Goal: Information Seeking & Learning: Learn about a topic

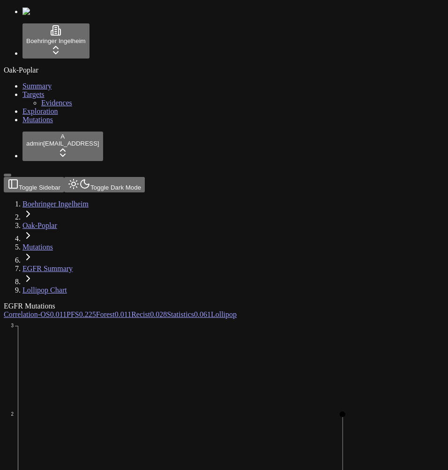
click at [318, 319] on icon "Missense_Mutation In_Frame_Ins Frame_Shift_Del In_Frame_Del Nonsense_Mutation 1…" at bounding box center [271, 464] width 534 height 291
click at [225, 319] on icon "Missense_Mutation In_Frame_Ins Frame_Shift_Del In_Frame_Del Nonsense_Mutation 1…" at bounding box center [271, 464] width 534 height 291
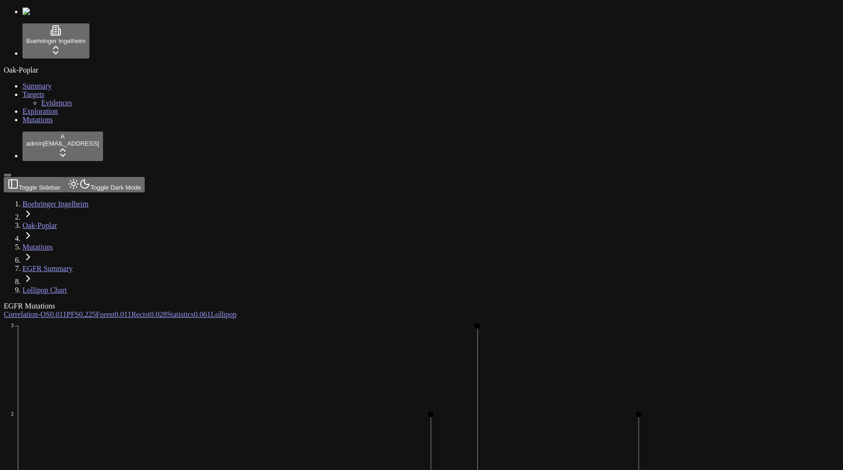
click at [291, 319] on icon "Missense_Mutation In_Frame_Ins Frame_Shift_Del In_Frame_Del Nonsense_Mutation 1…" at bounding box center [340, 464] width 672 height 291
click at [180, 319] on icon "Missense_Mutation In_Frame_Ins Frame_Shift_Del In_Frame_Del Nonsense_Mutation 1…" at bounding box center [340, 464] width 672 height 291
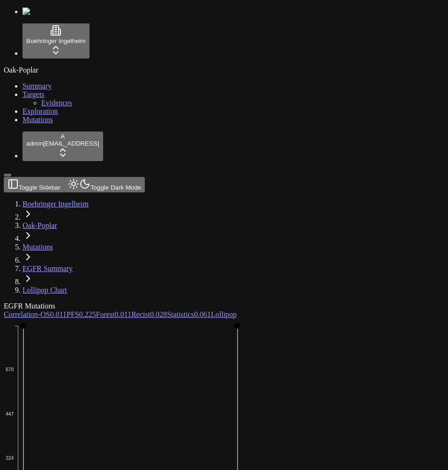
click at [410, 319] on icon "Missense_Mutation In_Frame_Ins Frame_Shift_Del In_Frame_Del Nonsense_Mutation 1…" at bounding box center [271, 464] width 534 height 291
click at [334, 319] on icon "Missense_Mutation In_Frame_Ins Frame_Shift_Del In_Frame_Del Nonsense_Mutation 1…" at bounding box center [271, 464] width 534 height 291
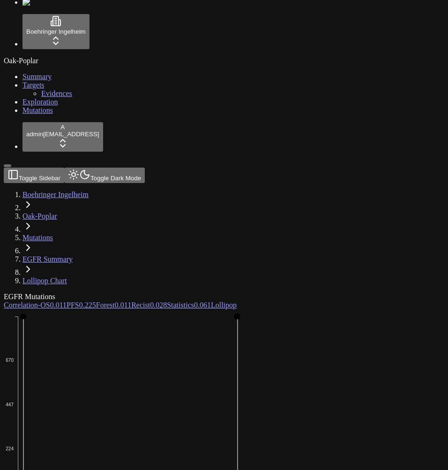
click at [323, 310] on icon "Missense_Mutation In_Frame_Ins Frame_Shift_Del In_Frame_Del Nonsense_Mutation 1…" at bounding box center [271, 455] width 534 height 291
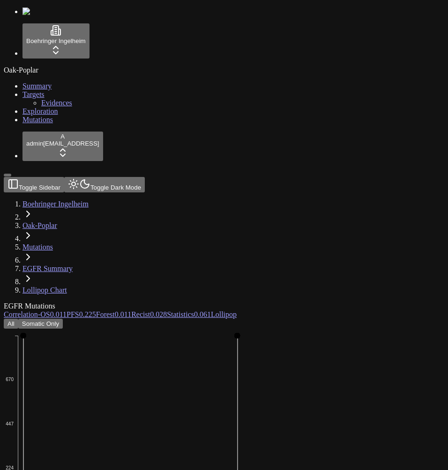
click at [73, 265] on link "EGFR Summary" at bounding box center [47, 269] width 50 height 8
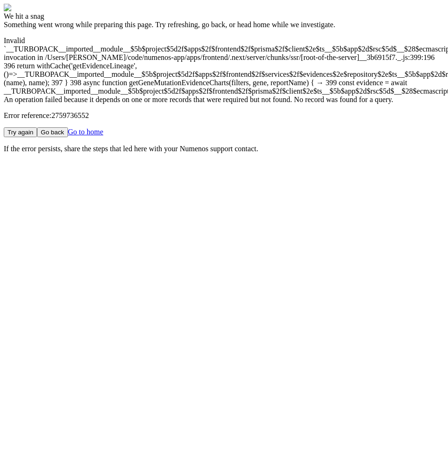
scroll to position [0, 101]
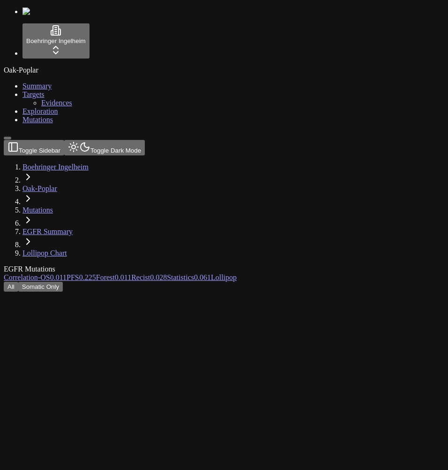
scroll to position [0, 87]
click at [53, 206] on link "Mutations" at bounding box center [37, 210] width 30 height 8
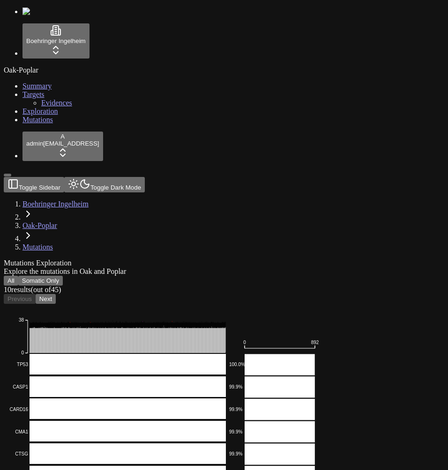
click at [63, 276] on button "Somatic Only" at bounding box center [40, 281] width 45 height 10
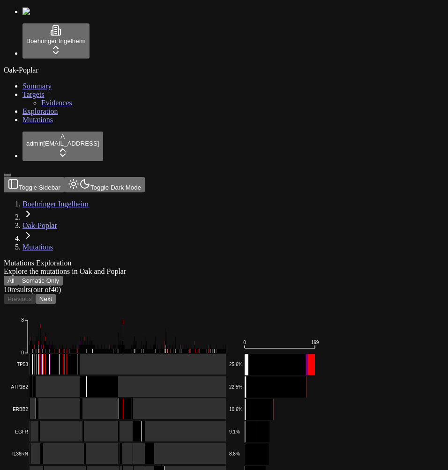
click at [18, 276] on button "All" at bounding box center [11, 281] width 15 height 10
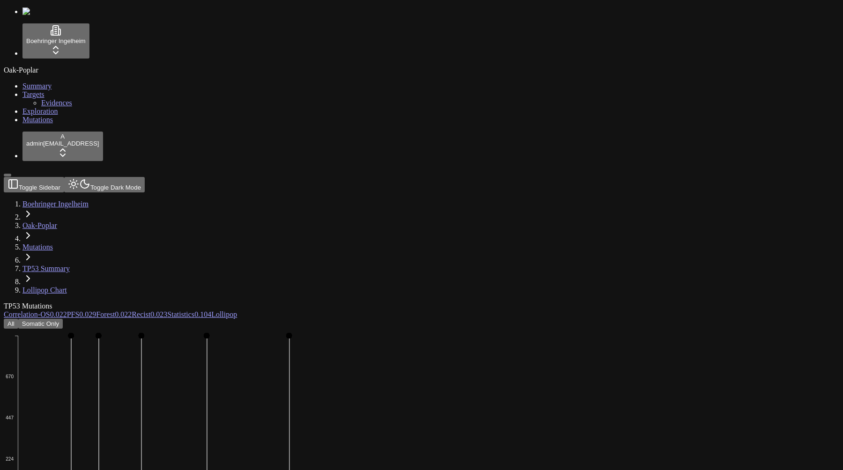
click at [63, 319] on button "Somatic Only" at bounding box center [40, 324] width 45 height 10
click at [18, 319] on button "All" at bounding box center [11, 324] width 15 height 10
click at [63, 319] on button "Somatic Only" at bounding box center [40, 324] width 45 height 10
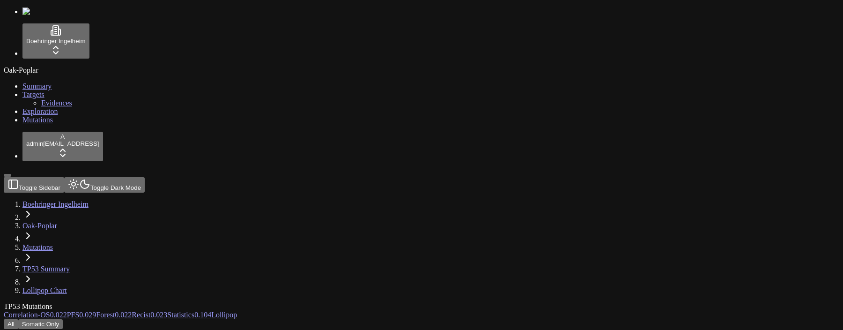
click at [18, 319] on button "All" at bounding box center [11, 324] width 15 height 10
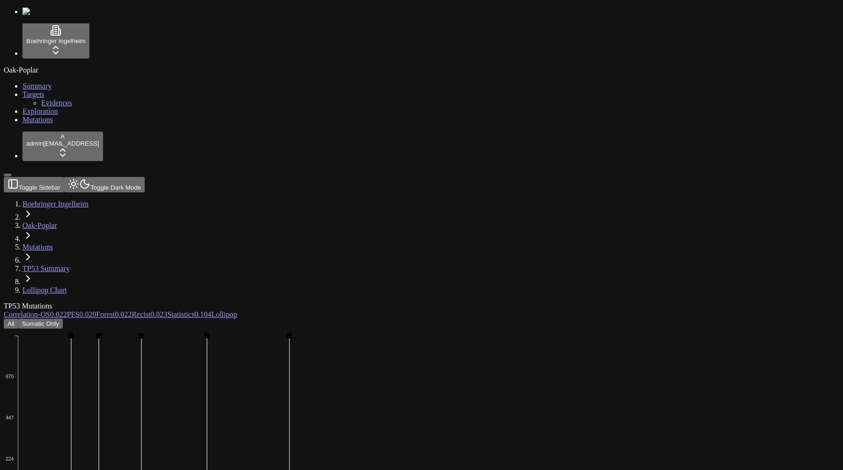
click at [63, 319] on button "Somatic Only" at bounding box center [40, 324] width 45 height 10
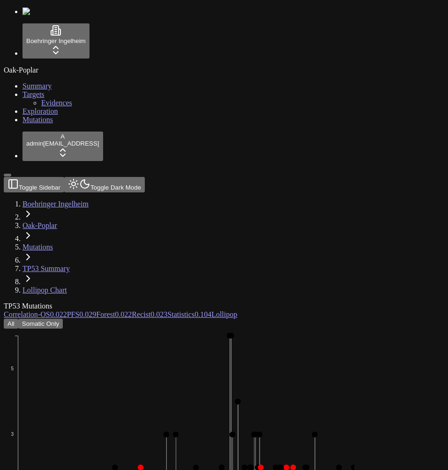
click at [18, 319] on button "All" at bounding box center [11, 324] width 15 height 10
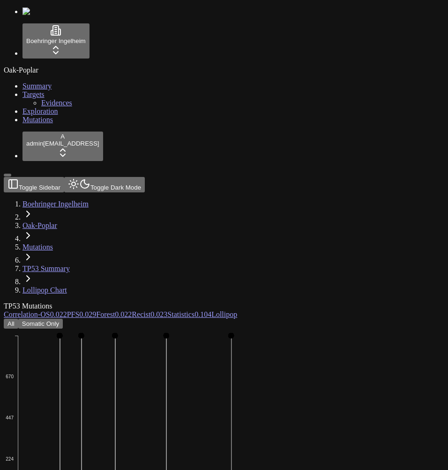
click at [63, 319] on button "Somatic Only" at bounding box center [40, 324] width 45 height 10
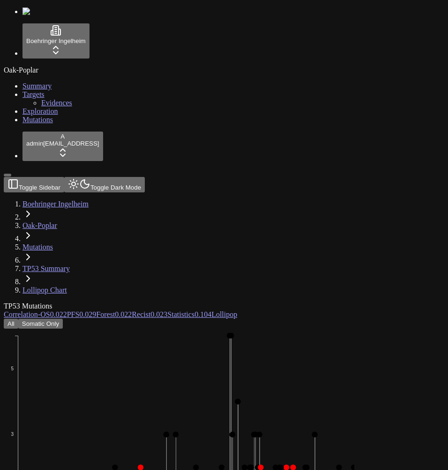
click at [18, 319] on button "All" at bounding box center [11, 324] width 15 height 10
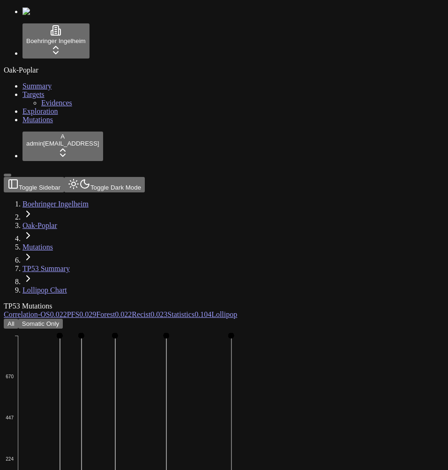
click at [360, 329] on icon "Frame_Shift_Del Missense_Mutation Nonsense_Mutation Frame_Shift_Ins In_Frame_De…" at bounding box center [271, 474] width 534 height 291
click at [53, 243] on link "Mutations" at bounding box center [37, 247] width 30 height 8
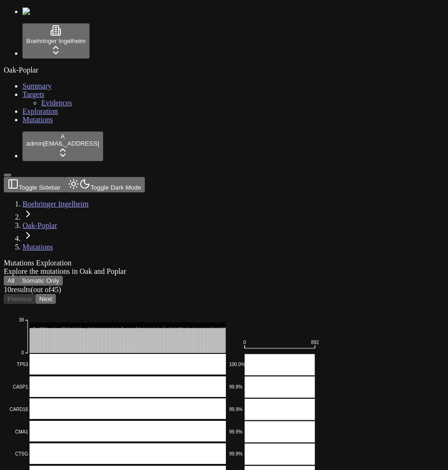
click at [63, 276] on button "Somatic Only" at bounding box center [40, 281] width 45 height 10
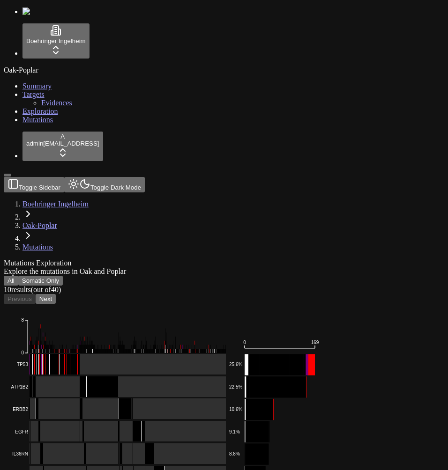
click at [18, 276] on button "All" at bounding box center [11, 281] width 15 height 10
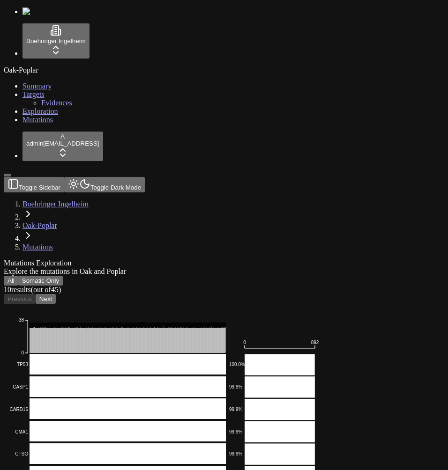
click at [18, 276] on button "All" at bounding box center [11, 281] width 15 height 10
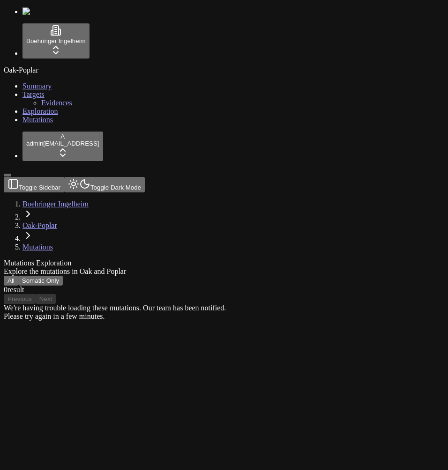
click at [18, 276] on button "All" at bounding box center [11, 281] width 15 height 10
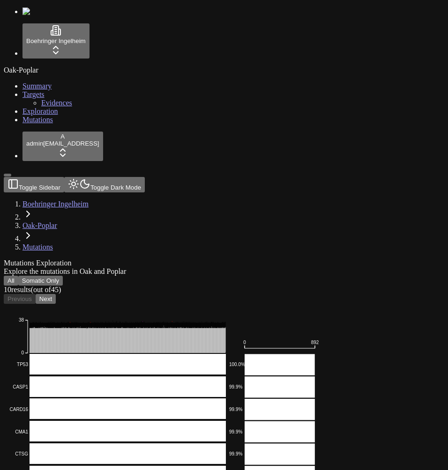
click at [18, 276] on button "All" at bounding box center [11, 281] width 15 height 10
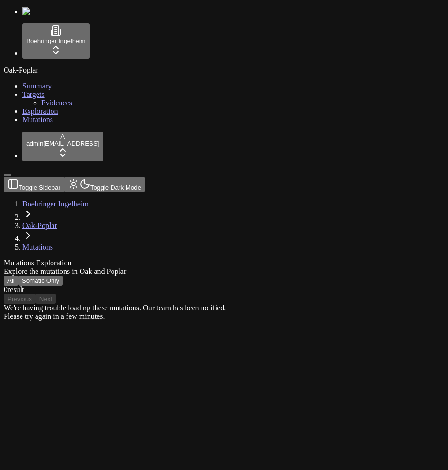
click at [18, 276] on button "All" at bounding box center [11, 281] width 15 height 10
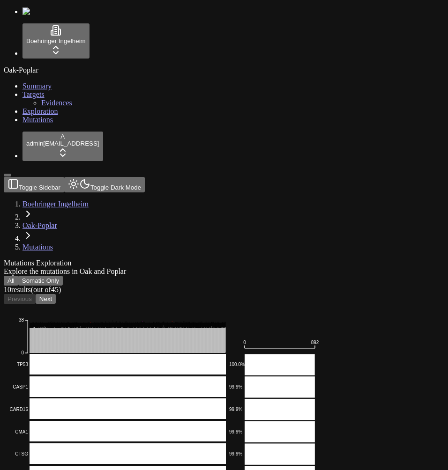
click at [18, 276] on button "All" at bounding box center [11, 281] width 15 height 10
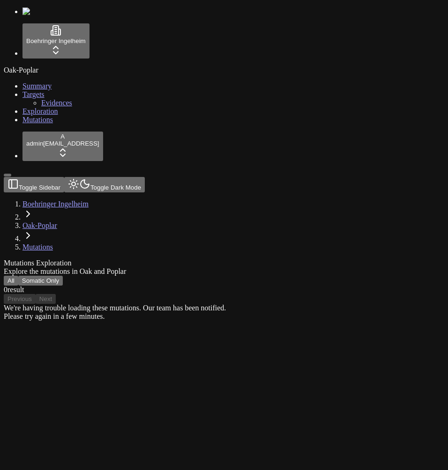
click at [63, 276] on button "Somatic Only" at bounding box center [40, 281] width 45 height 10
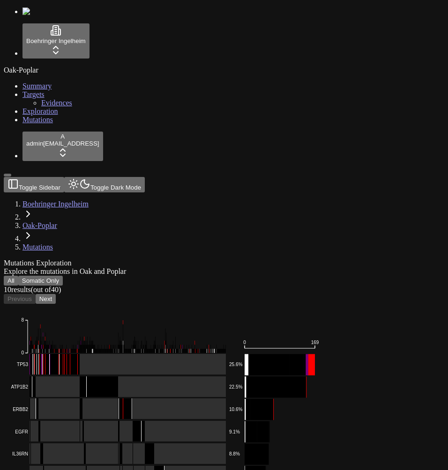
click at [18, 276] on button "All" at bounding box center [11, 281] width 15 height 10
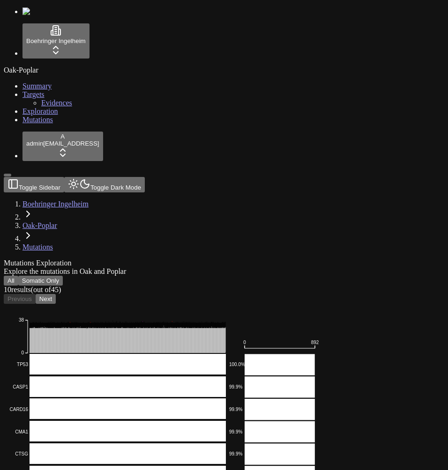
click at [258, 276] on div "All Somatic Only 10 result s (out of 45 ) Previous Next Multi_Hit Splice_Site M…" at bounding box center [179, 457] width 351 height 362
click at [63, 276] on button "Somatic Only" at bounding box center [40, 281] width 45 height 10
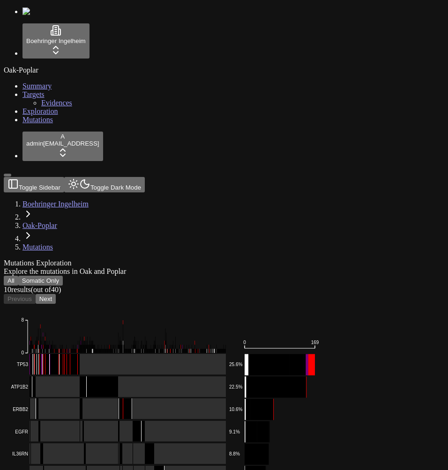
click at [18, 276] on button "All" at bounding box center [11, 281] width 15 height 10
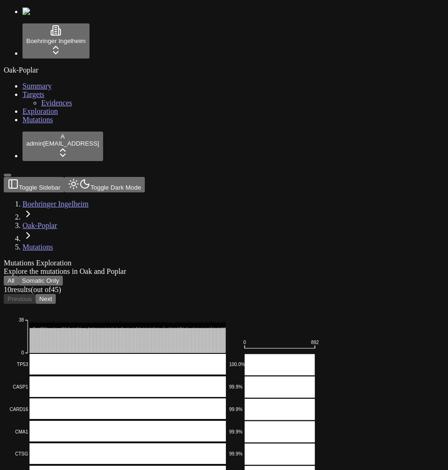
click at [56, 294] on button "Next" at bounding box center [46, 299] width 20 height 10
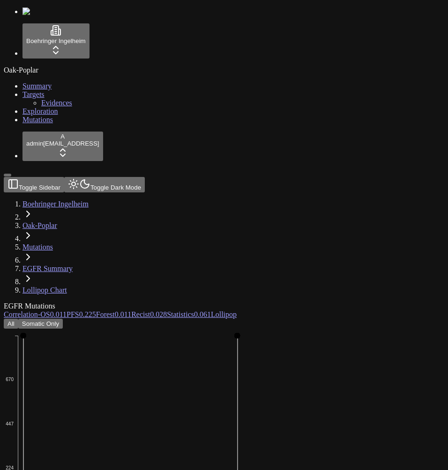
click at [299, 319] on div "All Somatic Only" at bounding box center [179, 324] width 351 height 10
click at [236, 329] on icon "Missense_Mutation In_Frame_Ins Frame_Shift_Del In_Frame_Del Nonsense_Mutation 1…" at bounding box center [271, 474] width 534 height 291
click at [67, 311] on span "0.011" at bounding box center [58, 315] width 16 height 8
click at [131, 311] on link "Forest 0.011" at bounding box center [113, 315] width 35 height 8
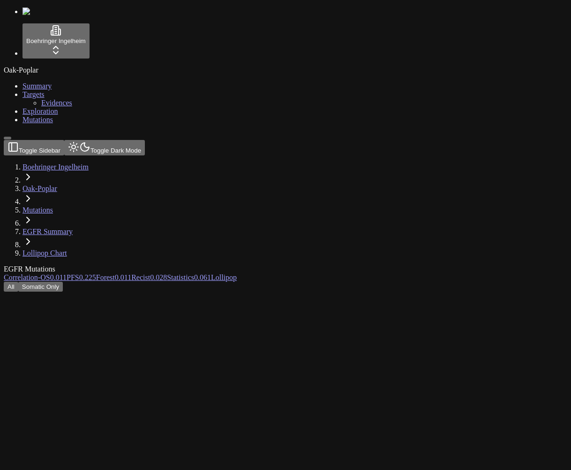
click at [73, 228] on link "EGFR Summary" at bounding box center [47, 232] width 50 height 8
click at [53, 206] on link "Mutations" at bounding box center [37, 210] width 30 height 8
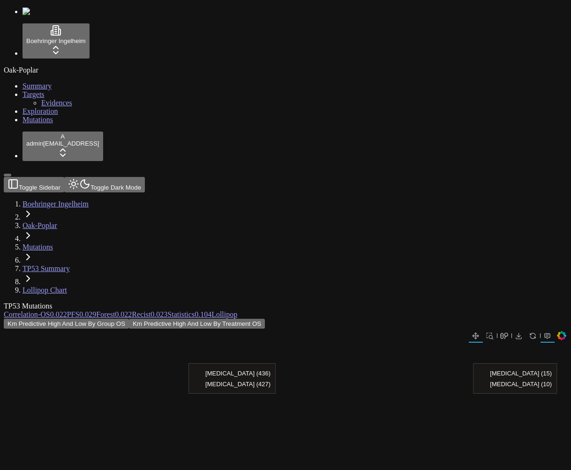
click at [97, 311] on link "PFS 0.029" at bounding box center [82, 315] width 30 height 8
click at [40, 311] on span "-" at bounding box center [39, 315] width 2 height 8
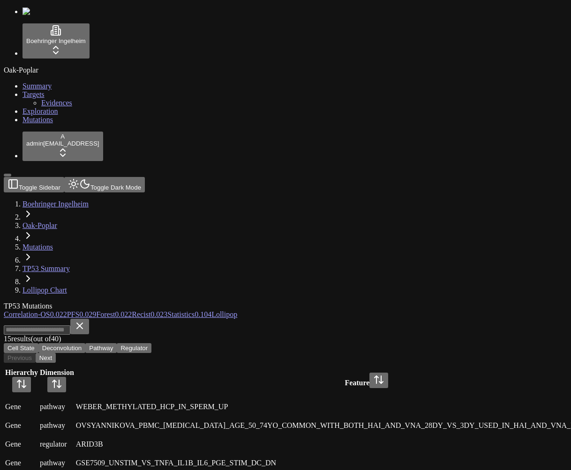
click at [360, 319] on div "15 result s (out of 40 ) Cell State Deconvolution Pathway Regulator" at bounding box center [240, 336] width 473 height 34
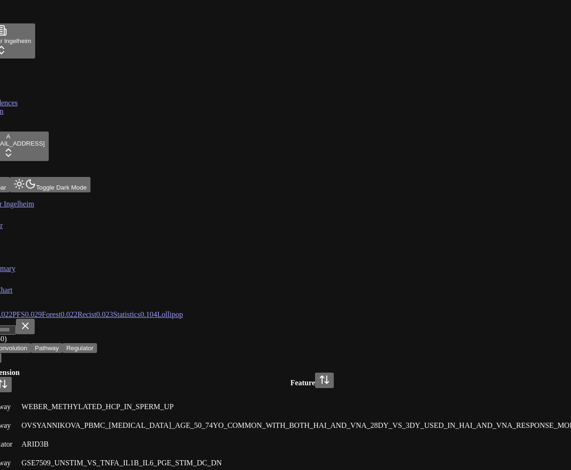
scroll to position [0, 62]
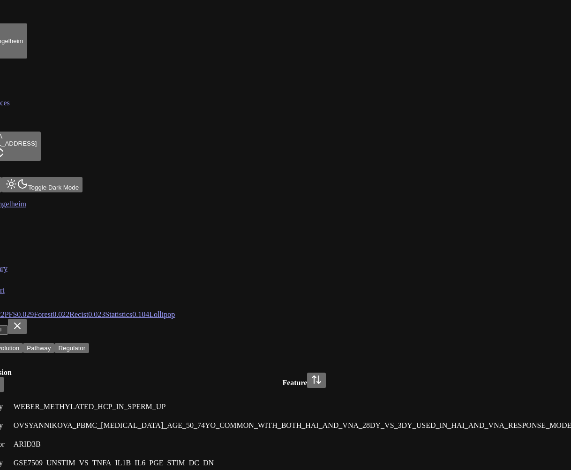
click at [175, 311] on link "Lollipop" at bounding box center [162, 315] width 26 height 8
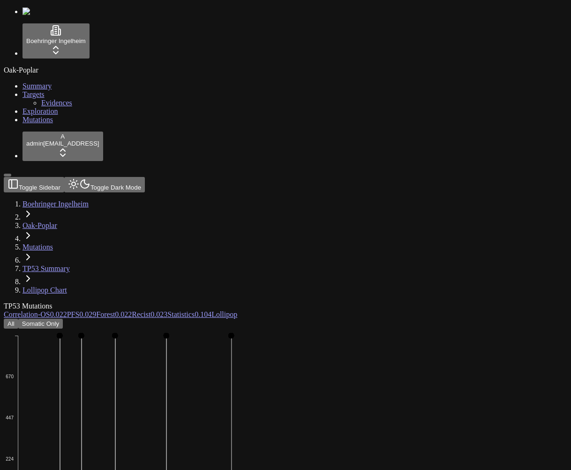
click at [261, 319] on div "All Somatic Only" at bounding box center [240, 324] width 473 height 10
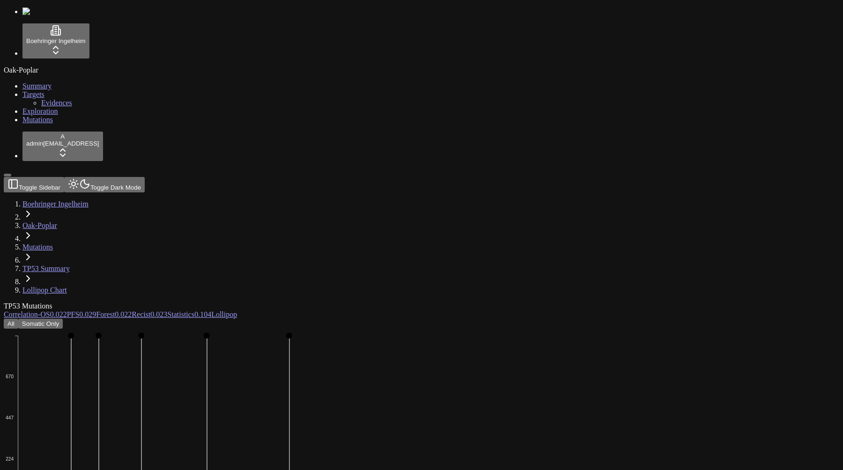
click at [40, 311] on span "-" at bounding box center [39, 315] width 2 height 8
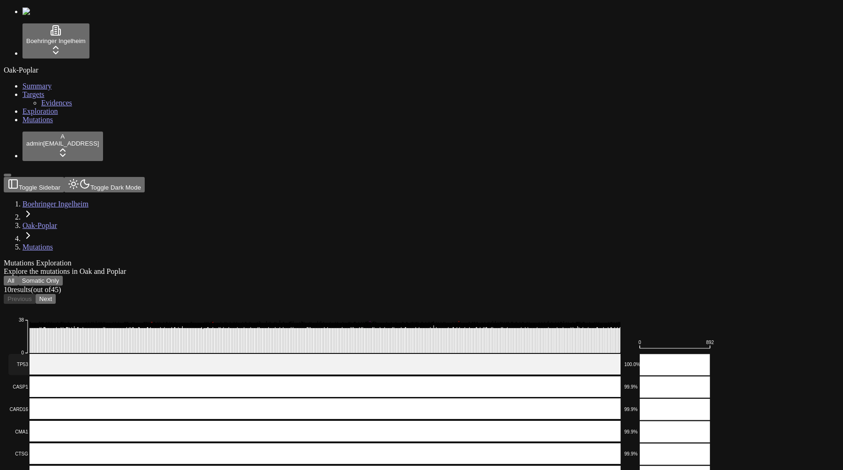
click at [276, 354] on rect at bounding box center [314, 364] width 613 height 21
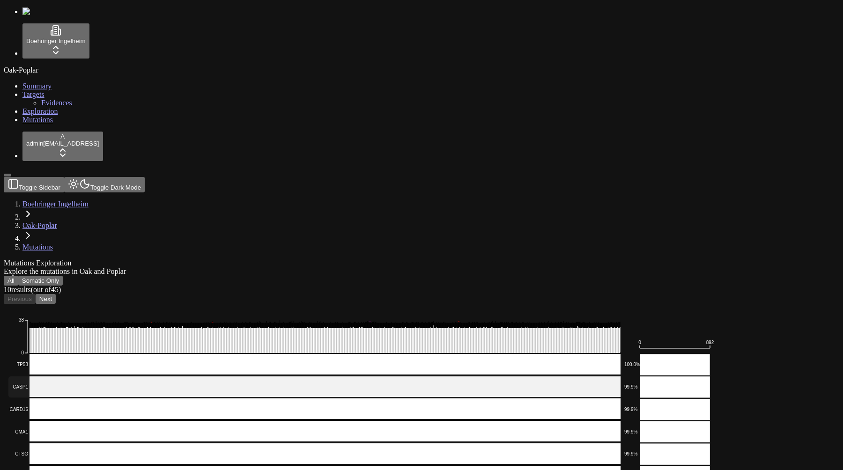
click at [274, 377] on rect at bounding box center [314, 387] width 613 height 21
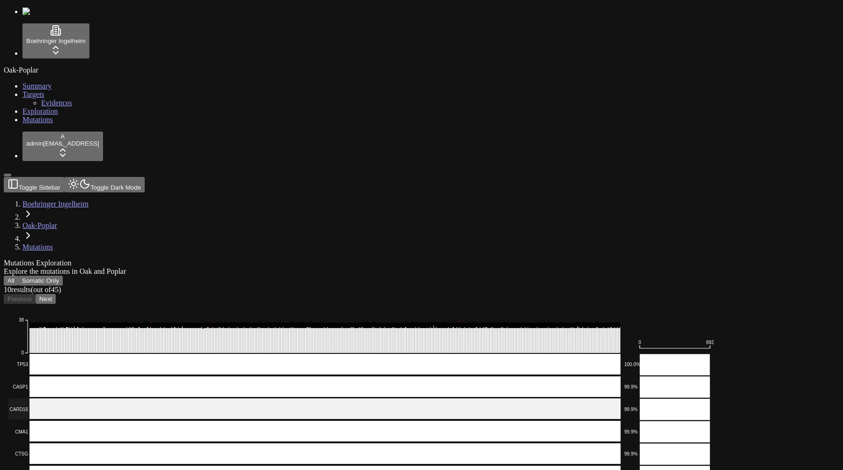
click at [271, 399] on rect at bounding box center [314, 409] width 613 height 21
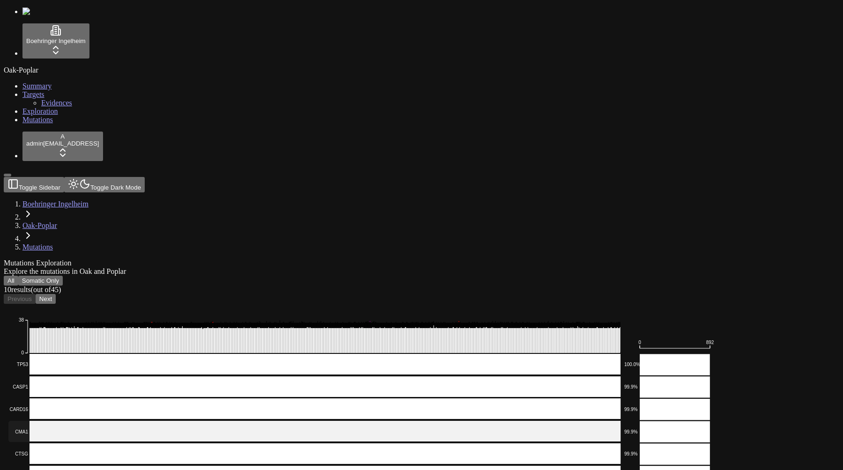
click at [258, 421] on rect at bounding box center [314, 431] width 613 height 21
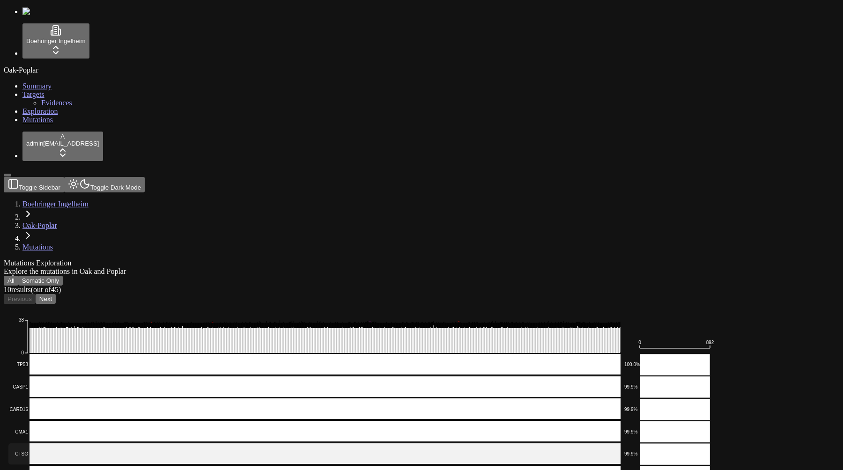
click at [254, 444] on rect at bounding box center [314, 454] width 613 height 21
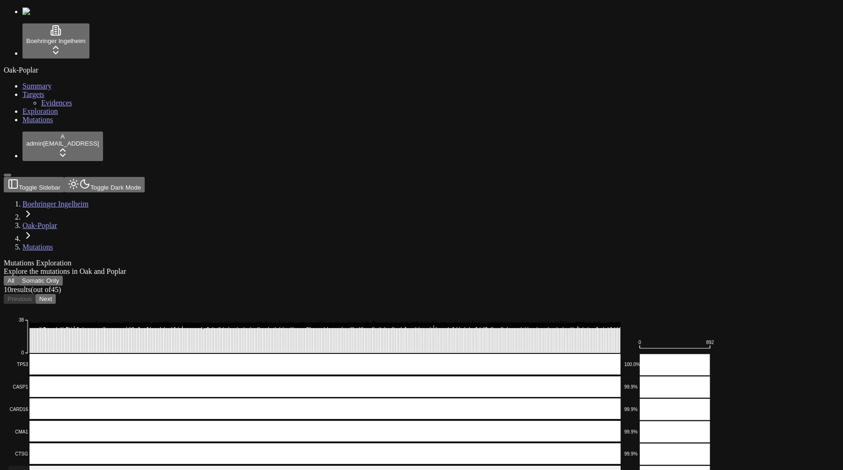
click at [243, 466] on rect at bounding box center [314, 476] width 613 height 21
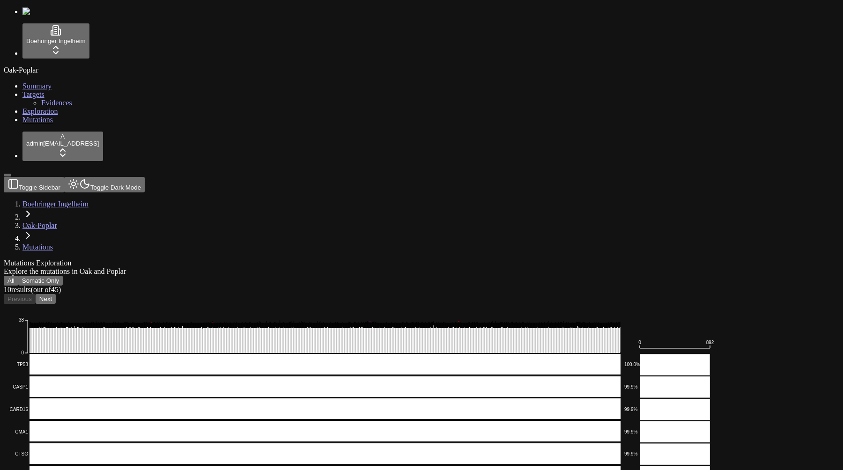
click at [56, 294] on button "Next" at bounding box center [46, 299] width 20 height 10
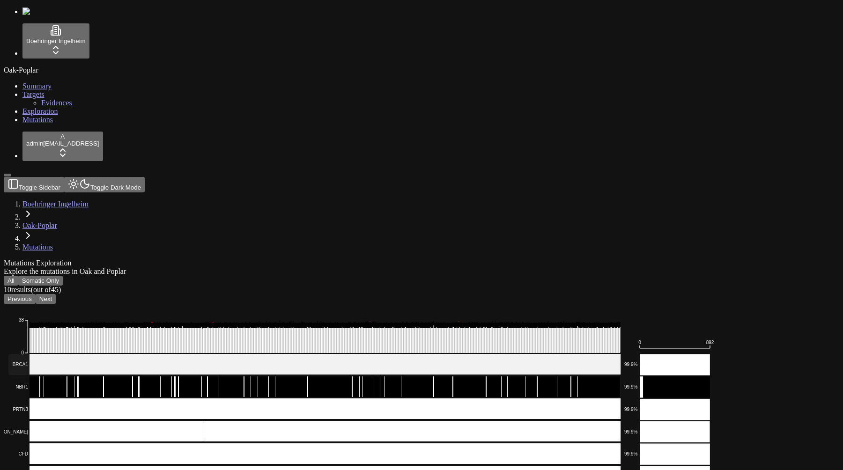
click at [229, 354] on rect at bounding box center [314, 364] width 613 height 21
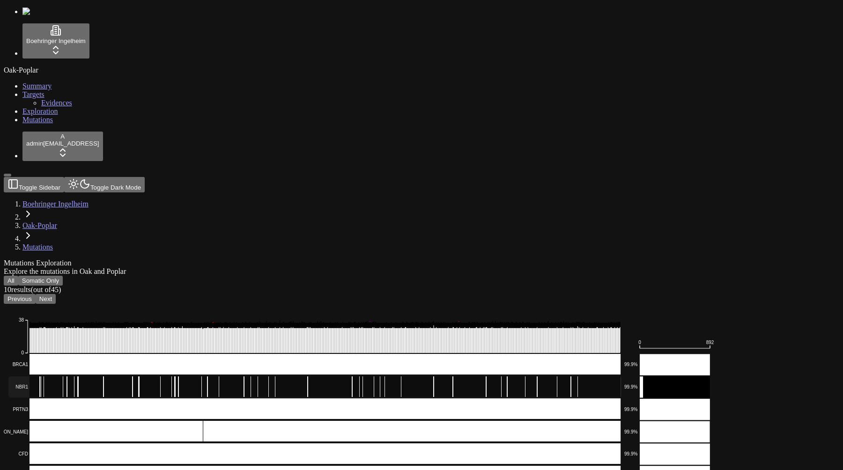
click at [221, 377] on rect at bounding box center [314, 387] width 613 height 21
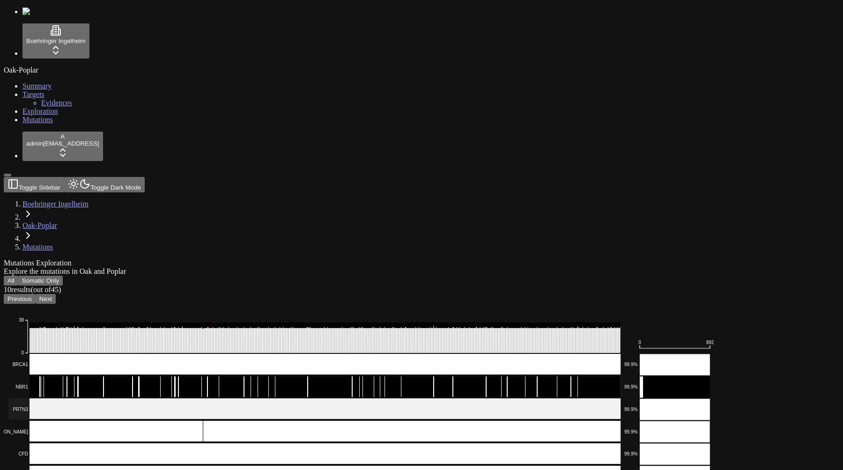
click at [208, 399] on rect at bounding box center [314, 409] width 613 height 21
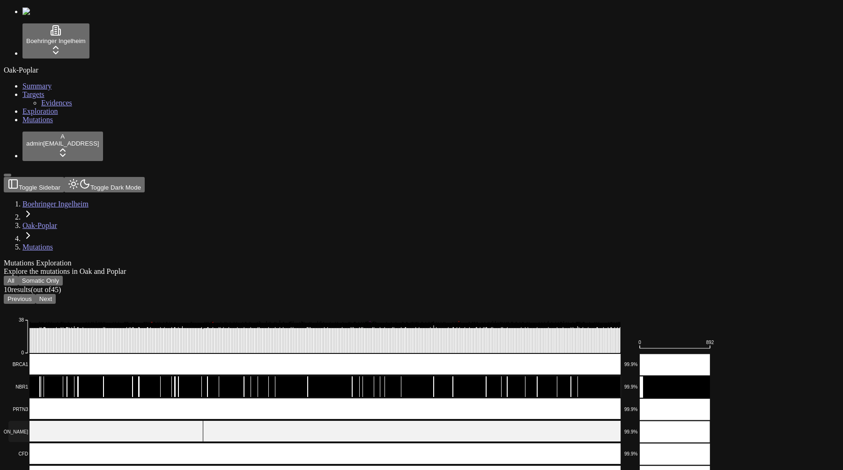
click at [203, 421] on rect at bounding box center [314, 431] width 613 height 21
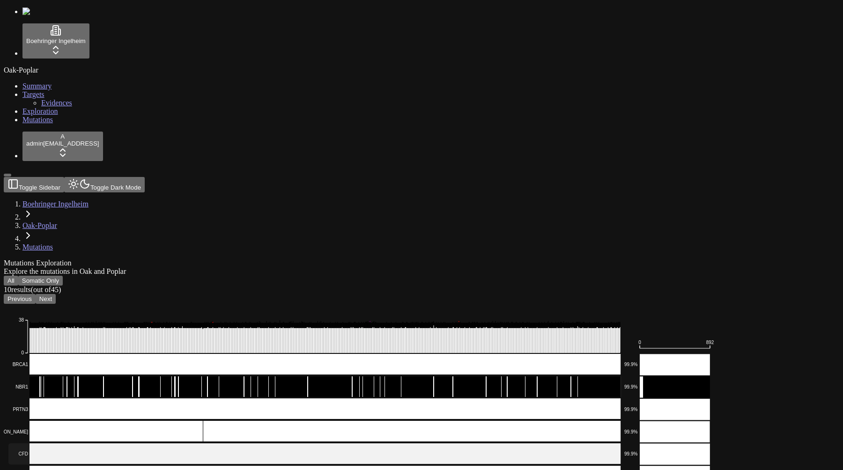
click at [193, 444] on rect at bounding box center [314, 454] width 613 height 21
click at [192, 466] on rect at bounding box center [314, 476] width 613 height 21
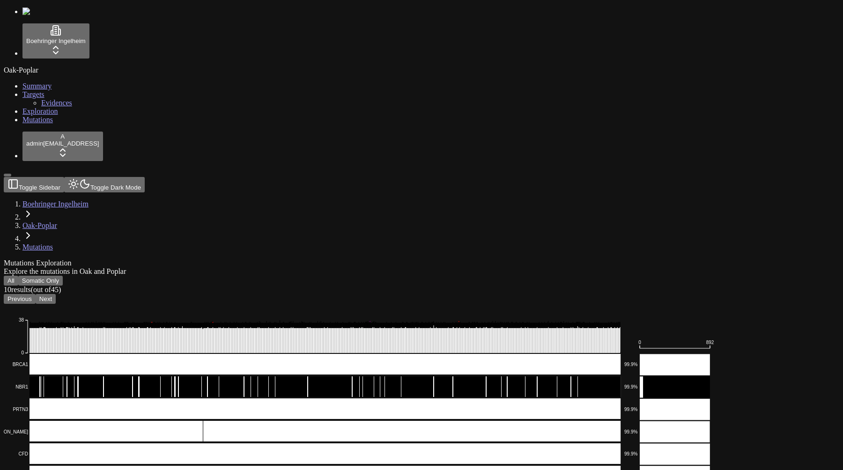
click at [56, 294] on button "Next" at bounding box center [46, 299] width 20 height 10
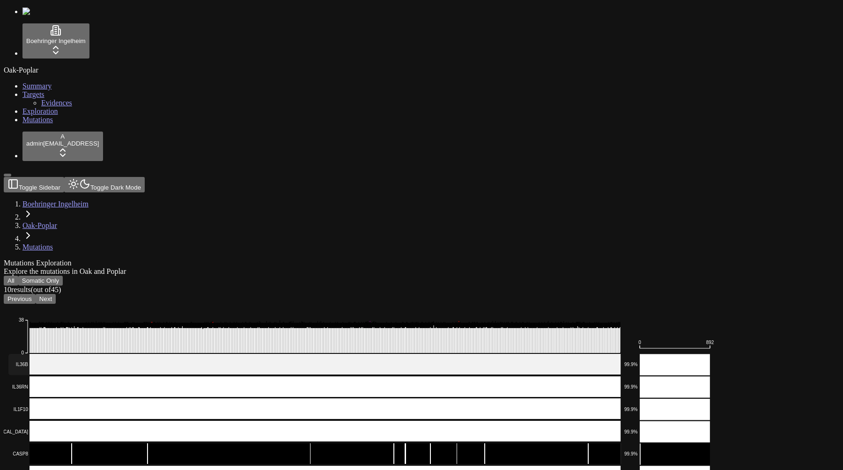
click at [235, 354] on rect at bounding box center [314, 364] width 613 height 21
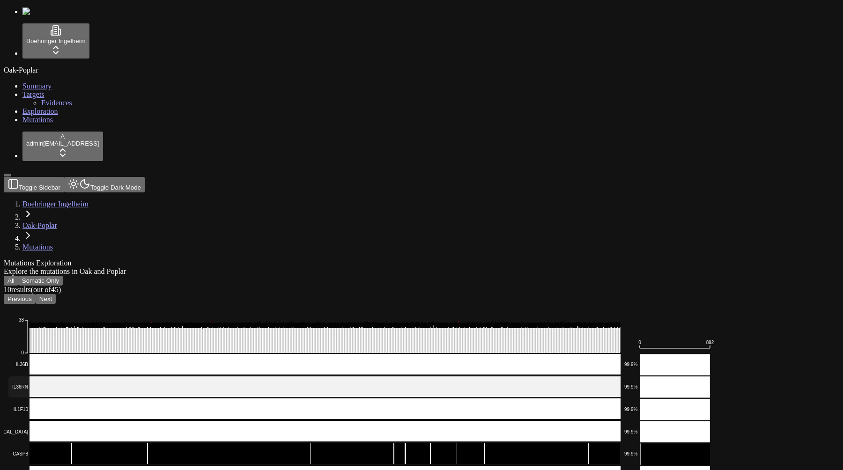
click at [232, 377] on rect at bounding box center [314, 387] width 613 height 21
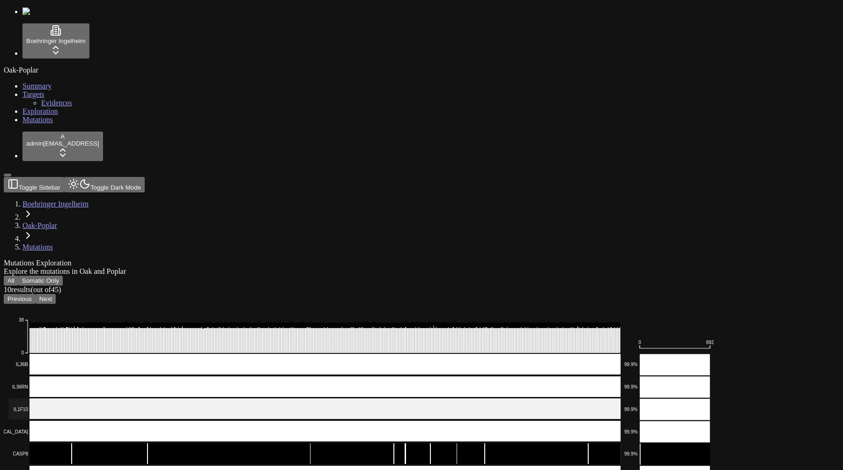
click at [231, 399] on rect at bounding box center [314, 409] width 613 height 21
click at [223, 421] on rect at bounding box center [314, 431] width 613 height 21
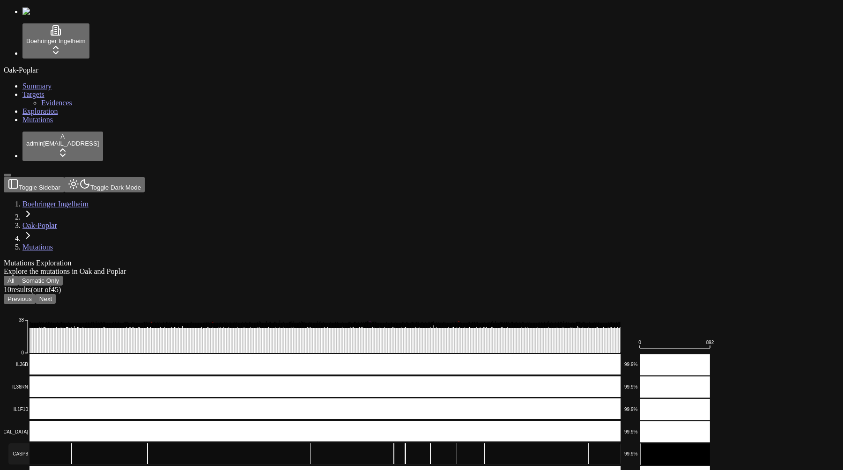
click at [220, 444] on rect at bounding box center [314, 454] width 613 height 21
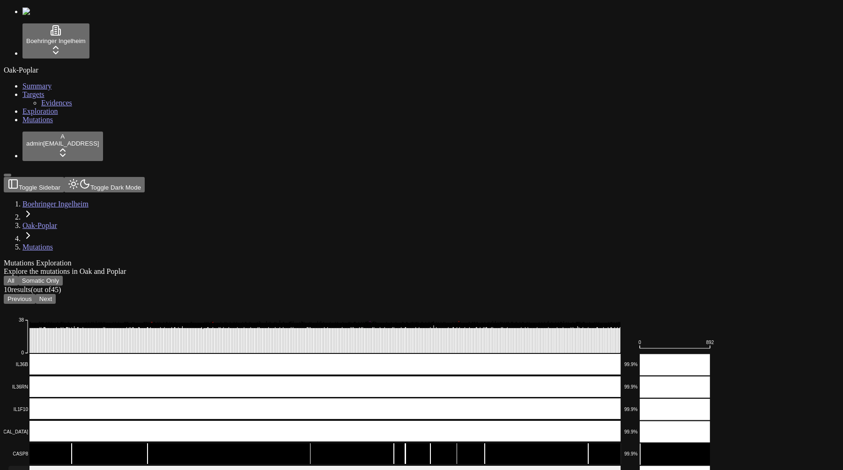
click at [213, 466] on rect at bounding box center [314, 476] width 613 height 21
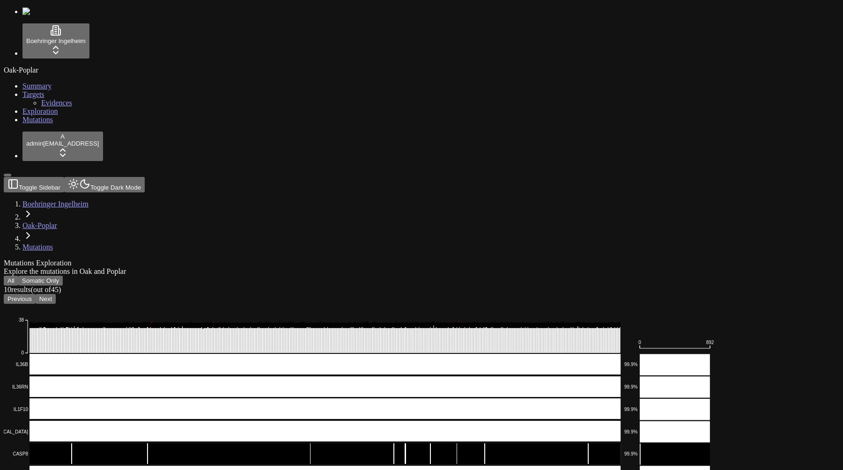
click at [56, 294] on button "Next" at bounding box center [46, 299] width 20 height 10
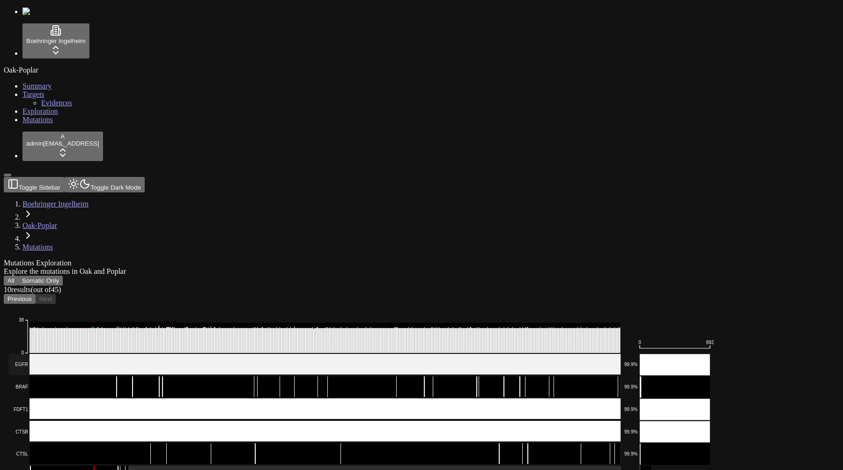
click at [210, 354] on rect at bounding box center [314, 364] width 613 height 21
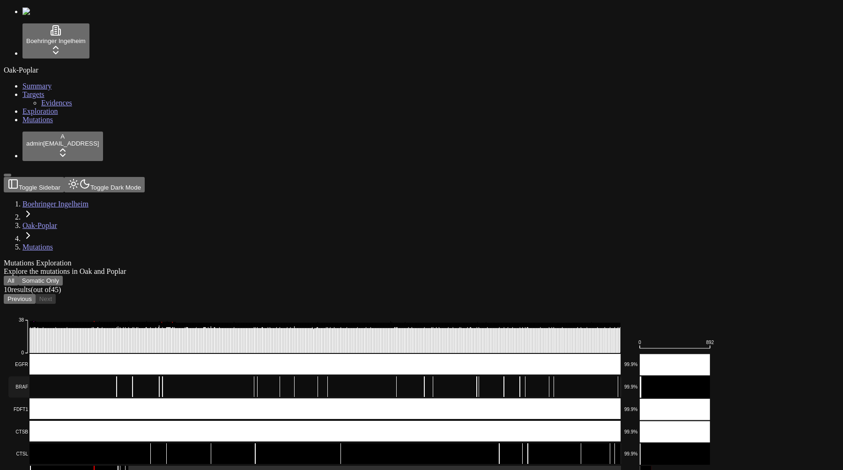
click at [207, 377] on rect at bounding box center [314, 387] width 613 height 21
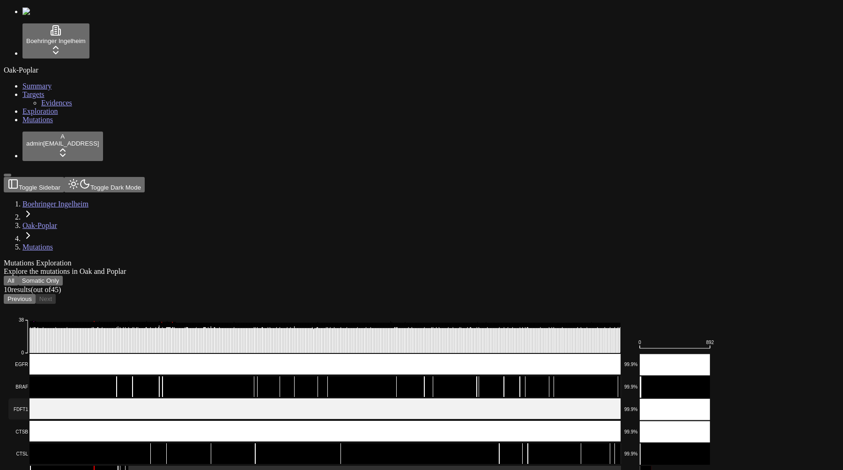
click at [201, 399] on rect at bounding box center [314, 409] width 613 height 21
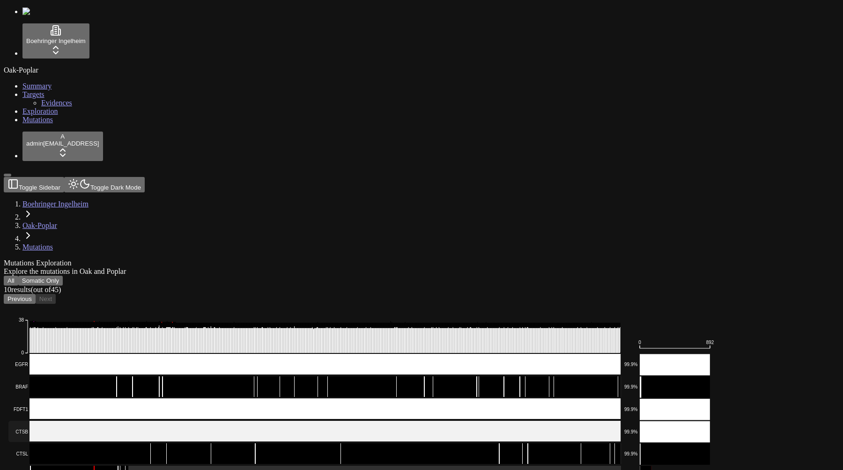
click at [198, 421] on rect at bounding box center [314, 431] width 613 height 21
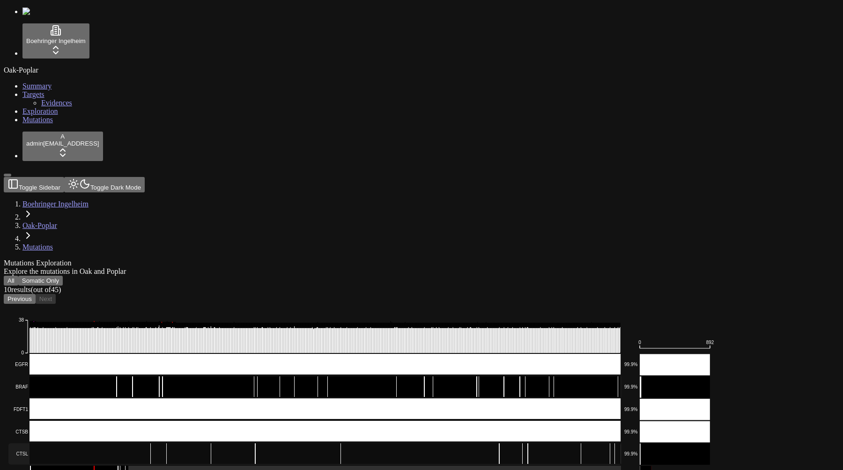
click at [198, 444] on rect at bounding box center [314, 454] width 613 height 21
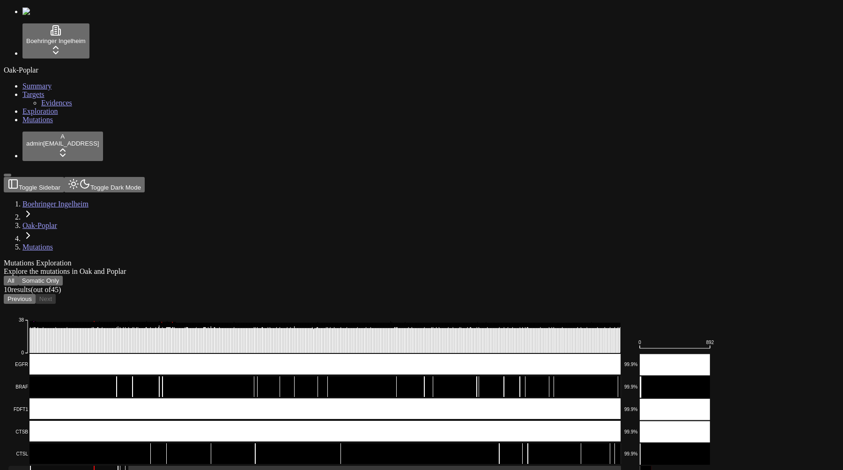
click at [189, 466] on rect at bounding box center [314, 476] width 613 height 21
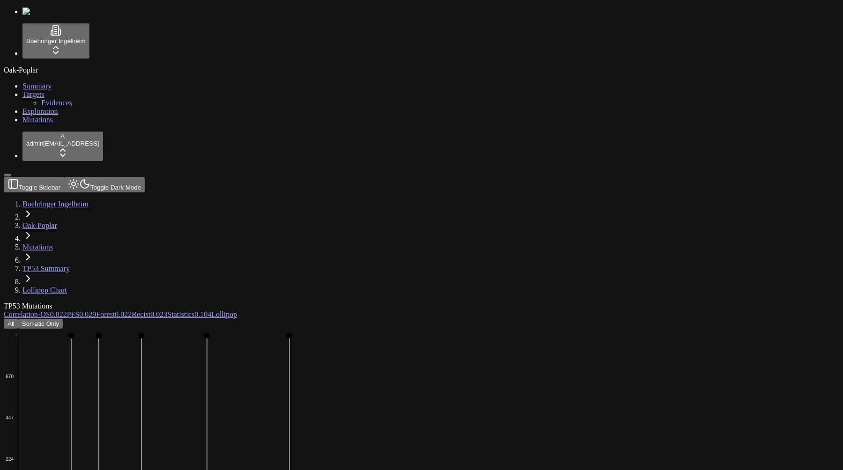
click at [50, 311] on span "OS" at bounding box center [44, 315] width 9 height 8
click at [67, 311] on span "0.041" at bounding box center [58, 315] width 17 height 8
click at [67, 311] on span "0.038" at bounding box center [58, 315] width 17 height 8
click at [67, 311] on span "0.072" at bounding box center [58, 315] width 17 height 8
click at [67, 311] on span "0.015" at bounding box center [58, 315] width 17 height 8
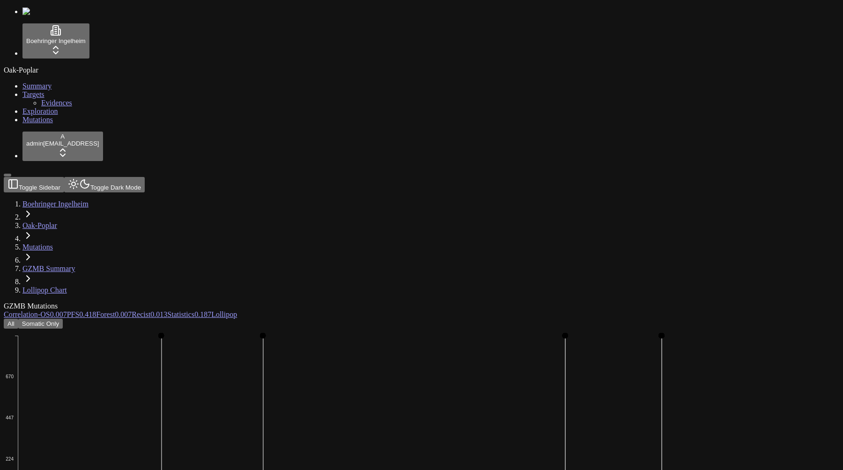
click at [67, 311] on span "0.007" at bounding box center [58, 315] width 17 height 8
click at [67, 311] on span "0.046" at bounding box center [58, 315] width 17 height 8
click at [67, 311] on span "0.023" at bounding box center [58, 315] width 17 height 8
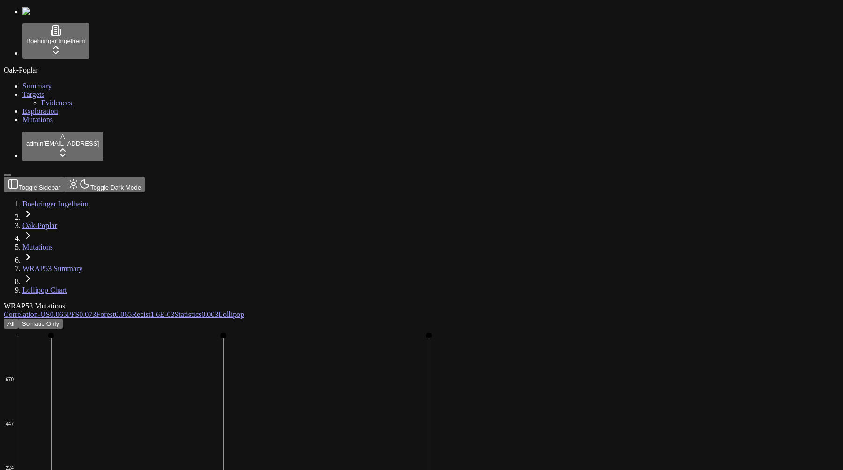
click at [67, 311] on span "0.065" at bounding box center [58, 315] width 17 height 8
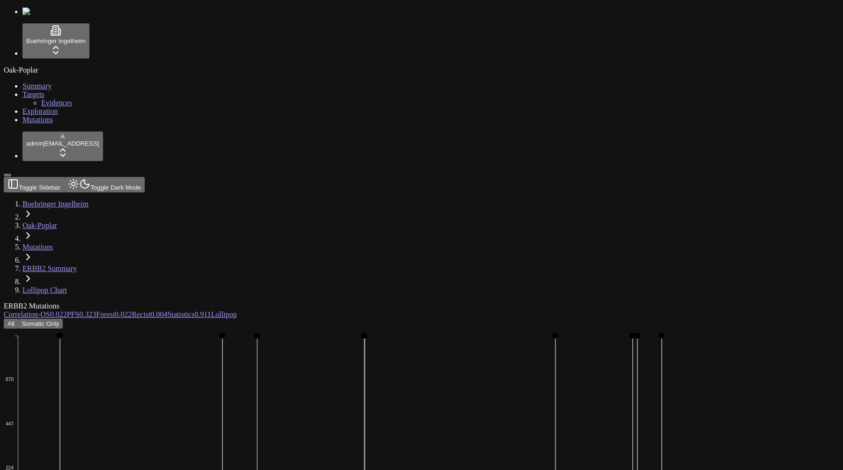
click at [67, 311] on span "0.022" at bounding box center [58, 315] width 17 height 8
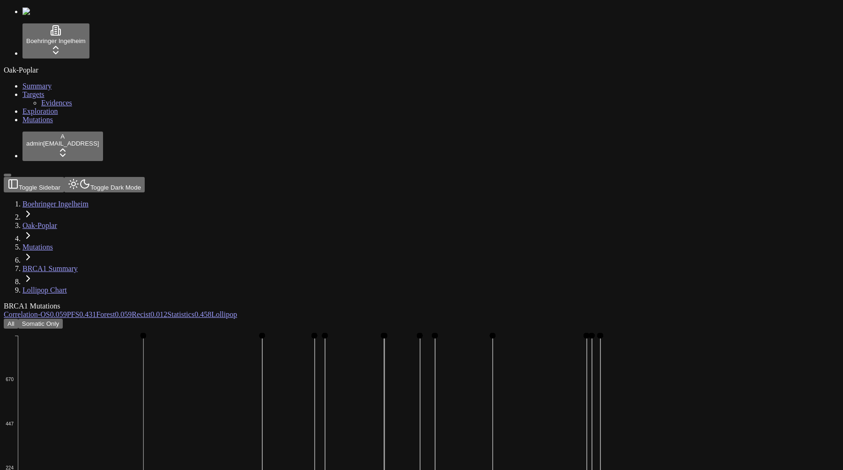
click at [67, 311] on span "0.059" at bounding box center [58, 315] width 17 height 8
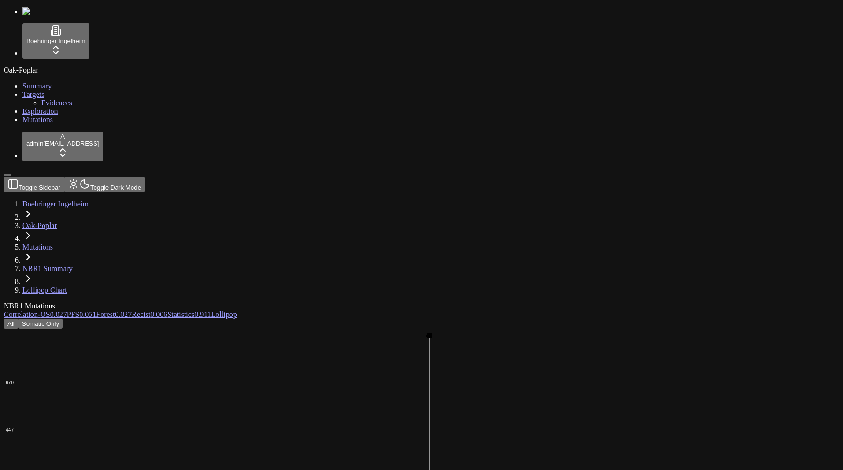
click at [67, 311] on span "0.027" at bounding box center [58, 315] width 17 height 8
click at [67, 311] on span "0.021" at bounding box center [58, 315] width 17 height 8
click at [67, 311] on span "0.033" at bounding box center [58, 315] width 17 height 8
click at [67, 311] on span "0.011" at bounding box center [58, 315] width 16 height 8
click at [67, 311] on span "0.046" at bounding box center [58, 315] width 17 height 8
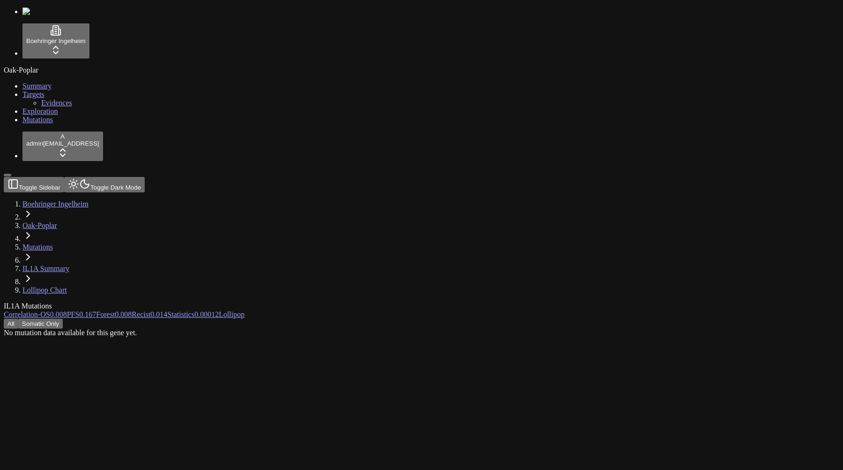
click at [67, 311] on span "0.008" at bounding box center [58, 315] width 17 height 8
click at [67, 311] on span "0.015" at bounding box center [58, 315] width 17 height 8
click at [67, 311] on span "0.034" at bounding box center [58, 315] width 17 height 8
click at [67, 311] on span "0.178" at bounding box center [58, 315] width 17 height 8
click at [67, 311] on span "0.015" at bounding box center [58, 315] width 17 height 8
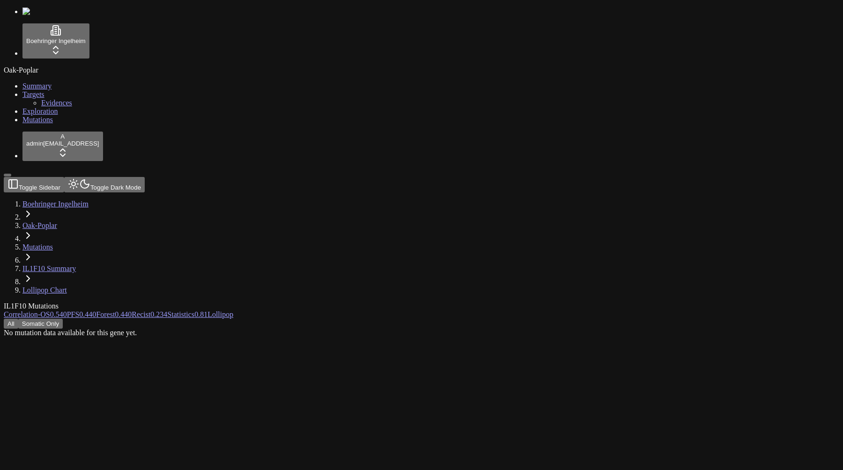
click at [67, 311] on span "0.540" at bounding box center [58, 315] width 17 height 8
click at [67, 311] on span "0.142" at bounding box center [58, 315] width 17 height 8
click at [63, 319] on button "Somatic Only" at bounding box center [40, 324] width 45 height 10
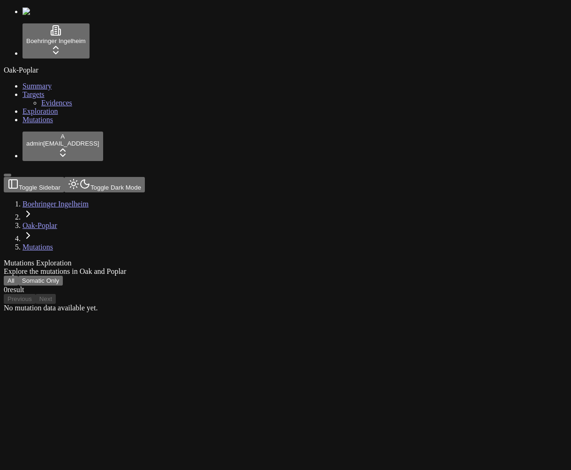
click at [477, 304] on div "No mutation data available yet." at bounding box center [240, 308] width 473 height 8
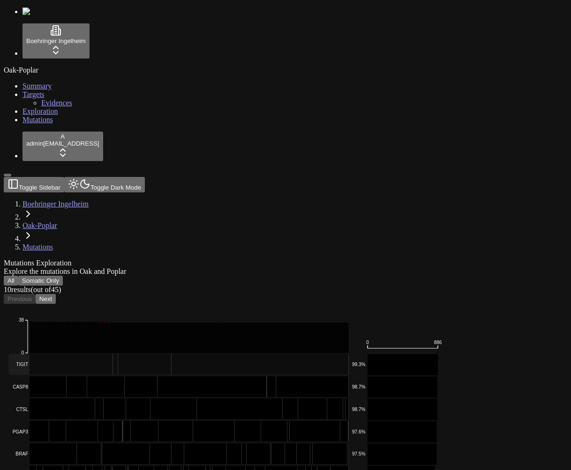
click at [318, 354] on rect at bounding box center [178, 364] width 340 height 21
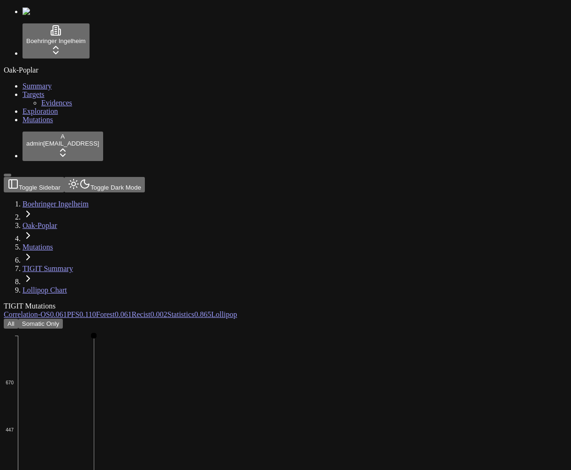
click at [63, 319] on button "Somatic Only" at bounding box center [40, 324] width 45 height 10
click at [18, 319] on button "All" at bounding box center [11, 324] width 15 height 10
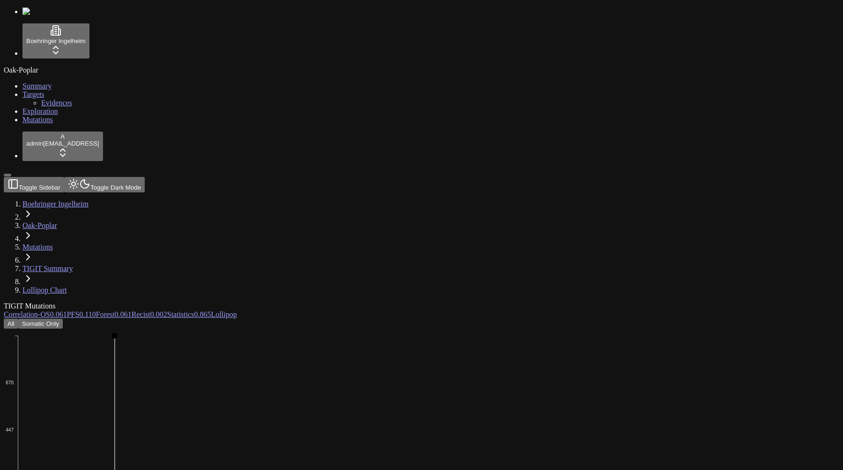
click at [40, 311] on span "-" at bounding box center [39, 315] width 2 height 8
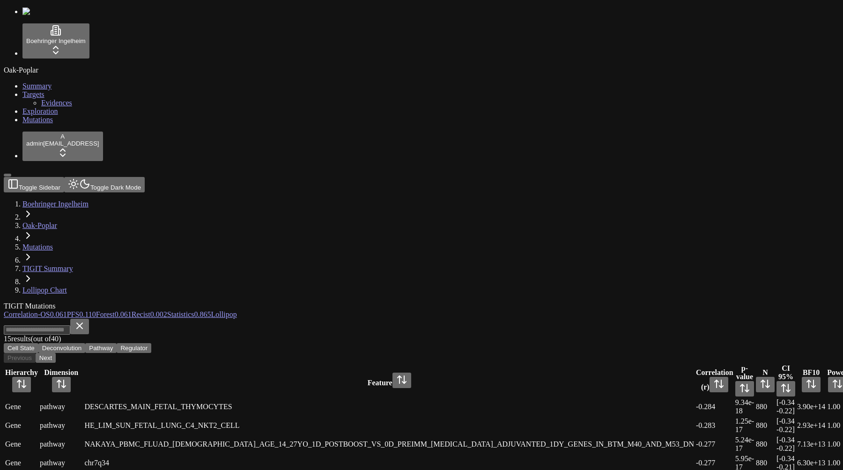
click at [50, 311] on span "OS" at bounding box center [44, 315] width 9 height 8
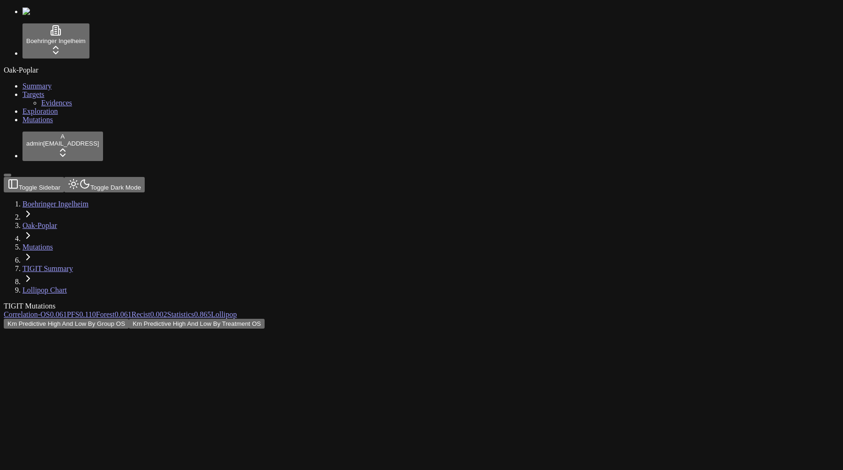
click at [96, 311] on span "0.110" at bounding box center [87, 315] width 16 height 8
click at [248, 319] on div "Km Predictive High And Low By Treatment PFS Km Predictive High And Low By Group…" at bounding box center [377, 448] width 746 height 258
click at [309, 329] on div at bounding box center [377, 453] width 746 height 248
click at [261, 329] on div at bounding box center [377, 453] width 746 height 248
click at [53, 243] on link "Mutations" at bounding box center [37, 247] width 30 height 8
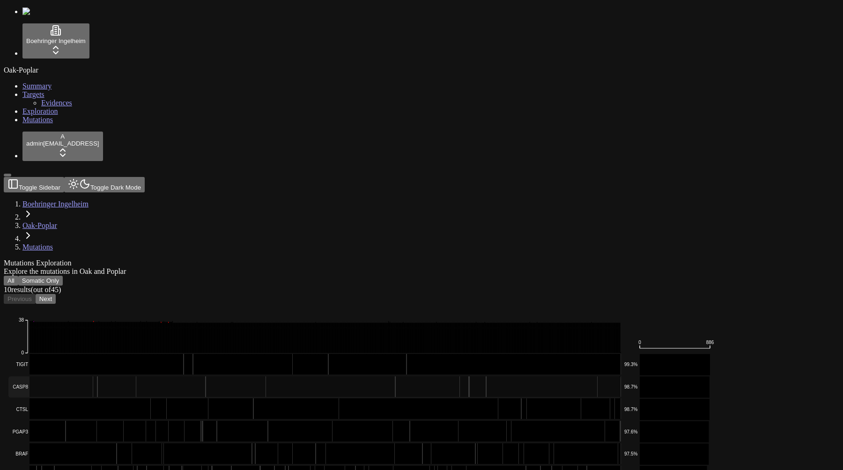
click at [216, 377] on rect at bounding box center [314, 387] width 613 height 21
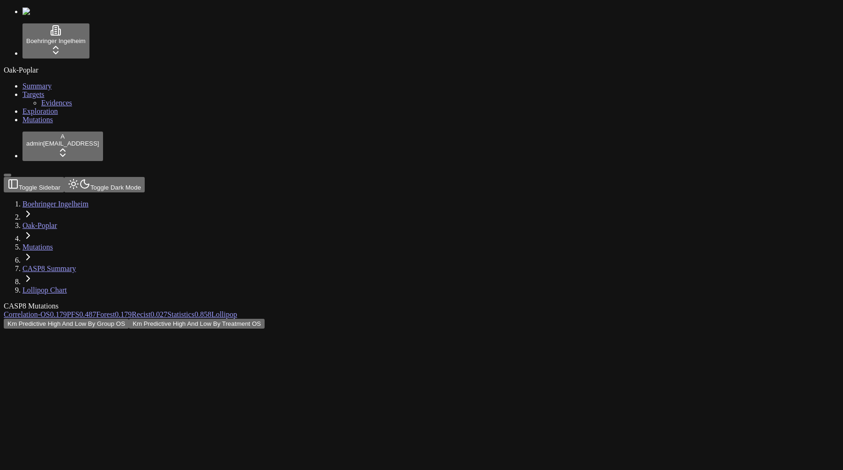
click at [237, 311] on link "Lollipop" at bounding box center [224, 315] width 26 height 8
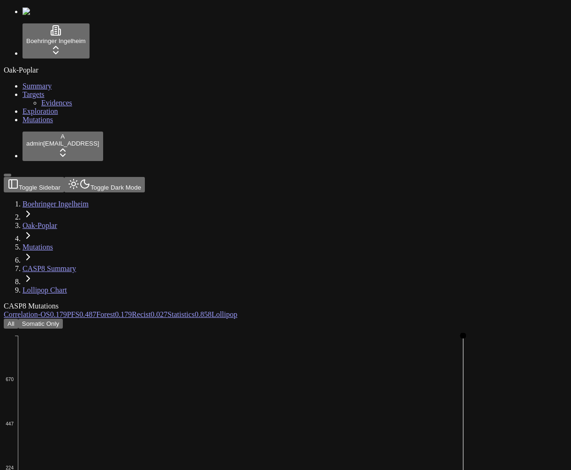
click at [53, 243] on link "Mutations" at bounding box center [37, 247] width 30 height 8
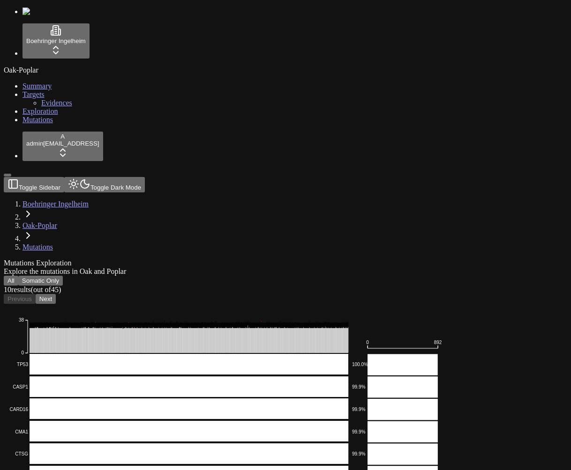
click at [56, 294] on button "Next" at bounding box center [46, 299] width 20 height 10
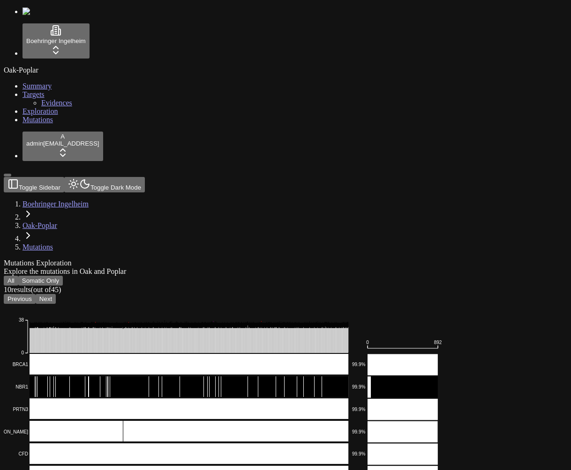
click at [56, 294] on button "Next" at bounding box center [46, 299] width 20 height 10
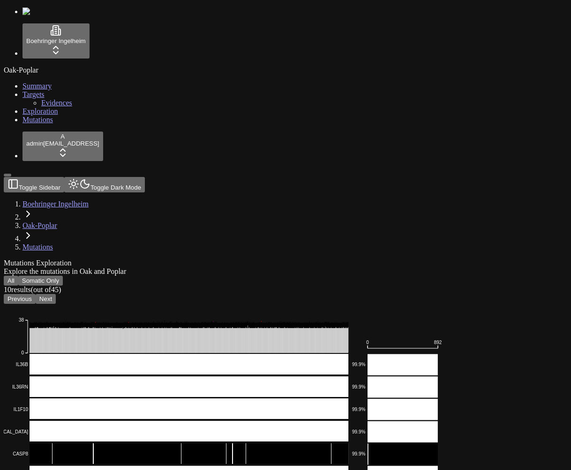
click at [56, 294] on button "Next" at bounding box center [46, 299] width 20 height 10
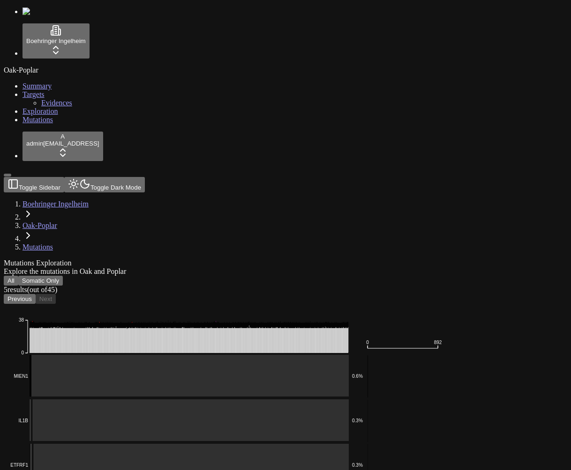
click at [36, 294] on button "Previous" at bounding box center [20, 299] width 32 height 10
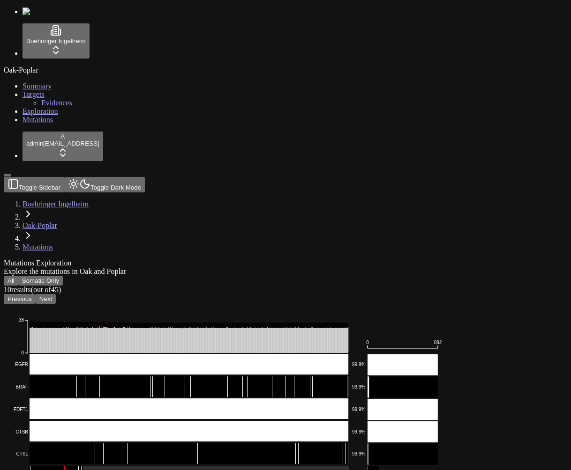
click at [56, 294] on button "Next" at bounding box center [46, 299] width 20 height 10
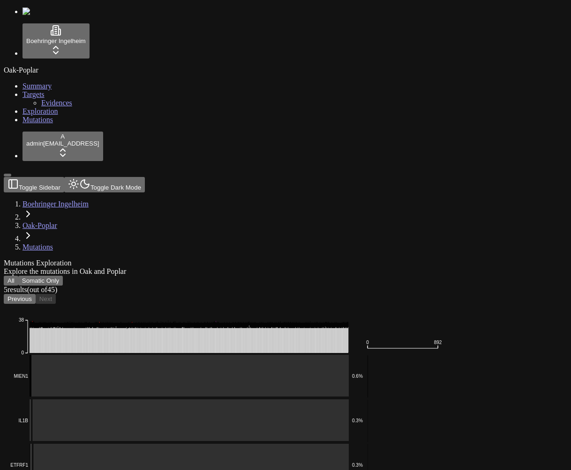
click at [36, 294] on button "Previous" at bounding box center [20, 299] width 32 height 10
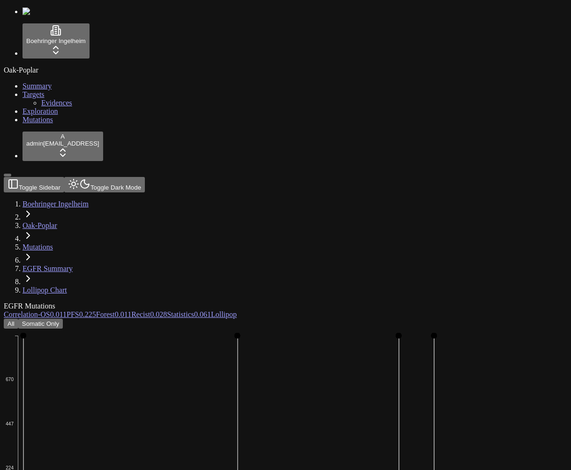
click at [67, 311] on link "OS 0.011" at bounding box center [53, 315] width 26 height 8
click at [272, 319] on div "All Somatic Only" at bounding box center [240, 324] width 473 height 10
click at [67, 311] on link "OS 0.011" at bounding box center [53, 315] width 26 height 8
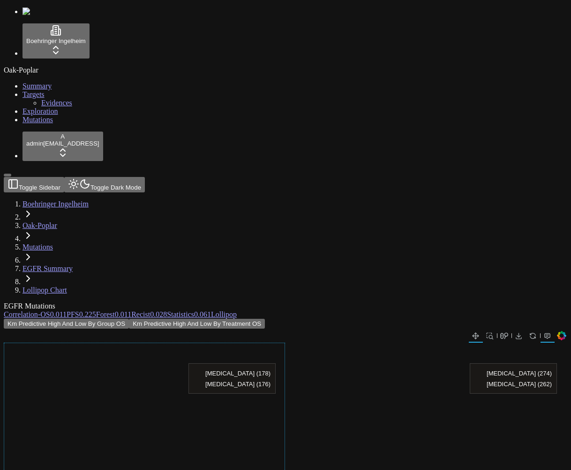
click at [285, 343] on div at bounding box center [144, 460] width 281 height 234
click at [38, 311] on span "Correlation" at bounding box center [21, 315] width 34 height 8
click at [237, 311] on link "Lollipop" at bounding box center [224, 315] width 26 height 8
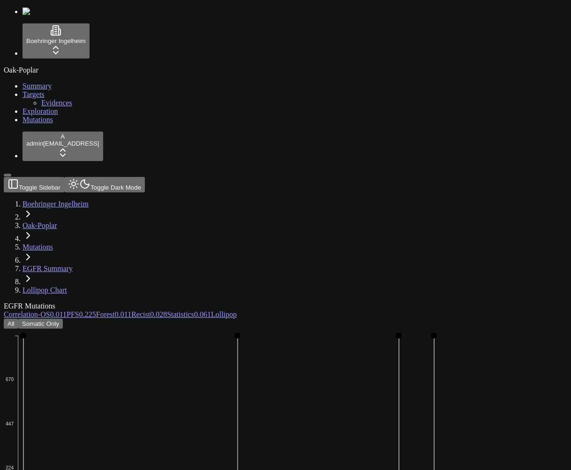
click at [53, 243] on link "Mutations" at bounding box center [37, 247] width 30 height 8
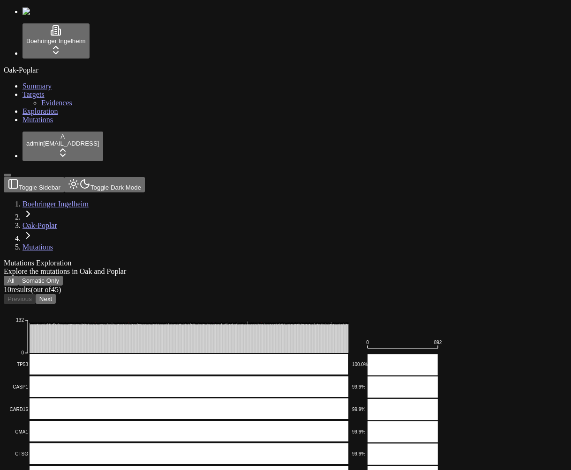
click at [56, 294] on button "Next" at bounding box center [46, 299] width 20 height 10
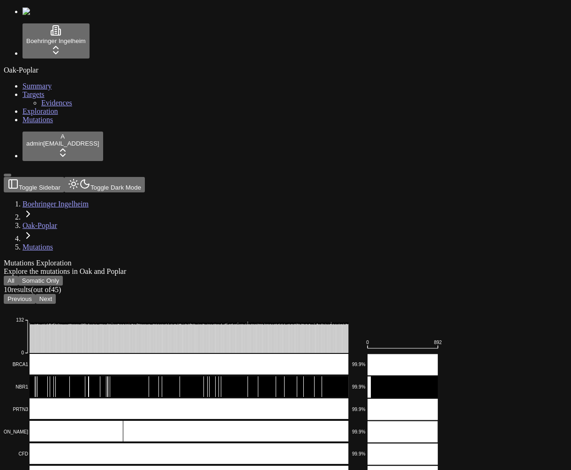
click at [56, 294] on button "Next" at bounding box center [46, 299] width 20 height 10
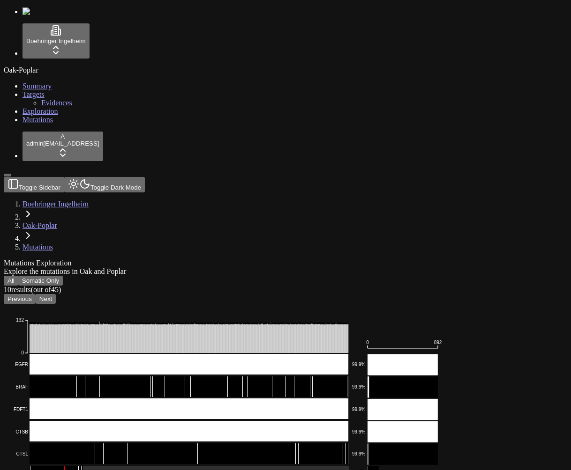
click at [37, 124] on div "Oak-Poplar Summary Targets Evidences Exploration Mutations" at bounding box center [285, 95] width 563 height 58
click at [54, 124] on div "Oak-Poplar Summary Targets Evidences Exploration Mutations" at bounding box center [285, 95] width 563 height 58
click at [56, 294] on button "Next" at bounding box center [46, 299] width 20 height 10
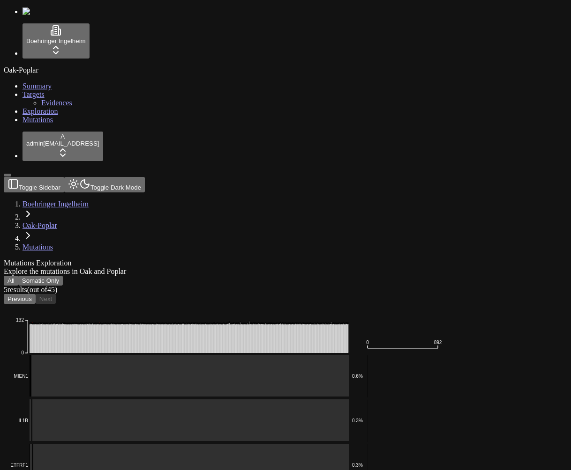
click at [36, 294] on button "Previous" at bounding box center [20, 299] width 32 height 10
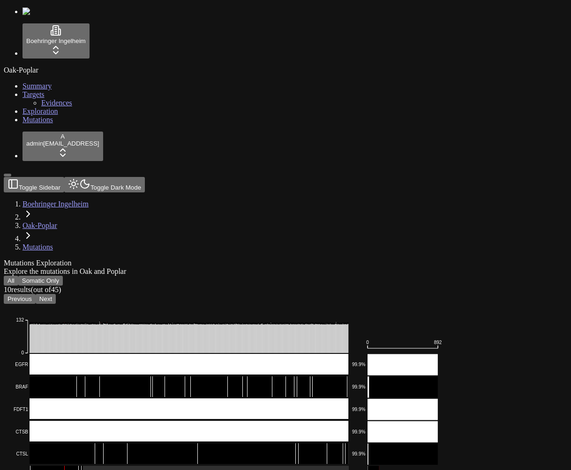
click at [56, 294] on button "Next" at bounding box center [46, 299] width 20 height 10
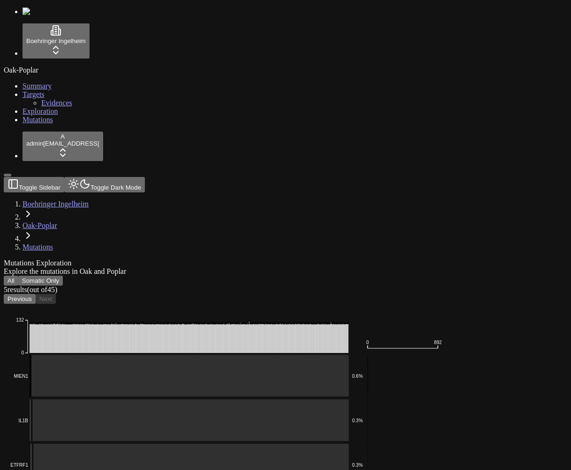
click at [36, 294] on button "Previous" at bounding box center [20, 299] width 32 height 10
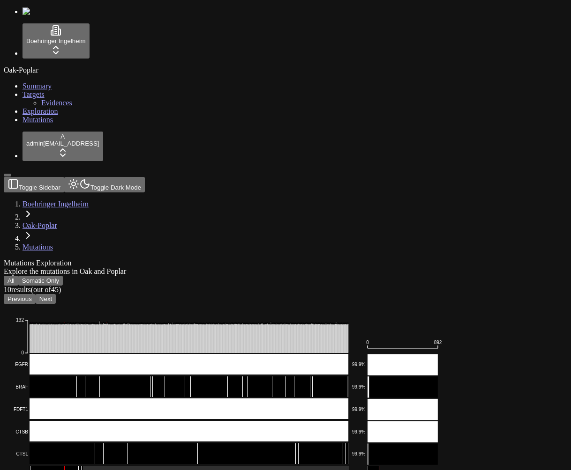
click at [56, 294] on button "Next" at bounding box center [46, 299] width 20 height 10
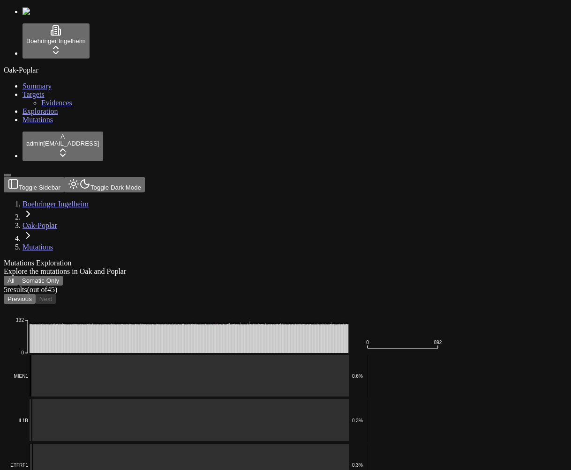
click at [36, 294] on button "Previous" at bounding box center [20, 299] width 32 height 10
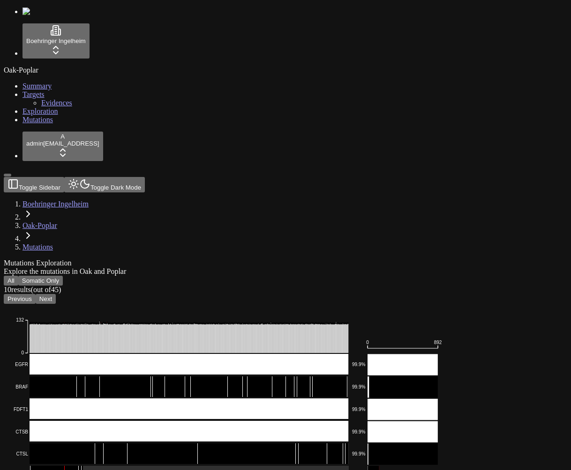
click at [36, 294] on button "Previous" at bounding box center [20, 299] width 32 height 10
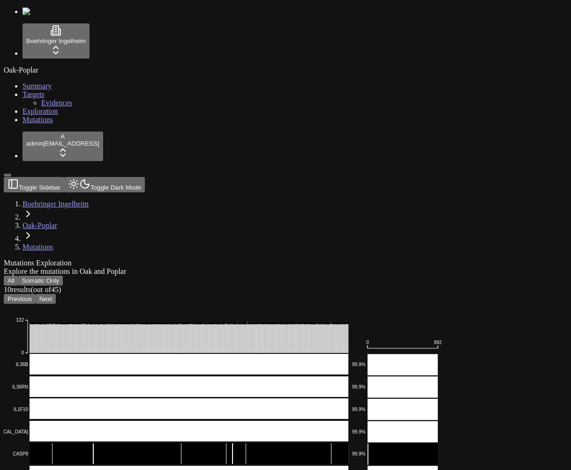
click at [56, 294] on button "Next" at bounding box center [46, 299] width 20 height 10
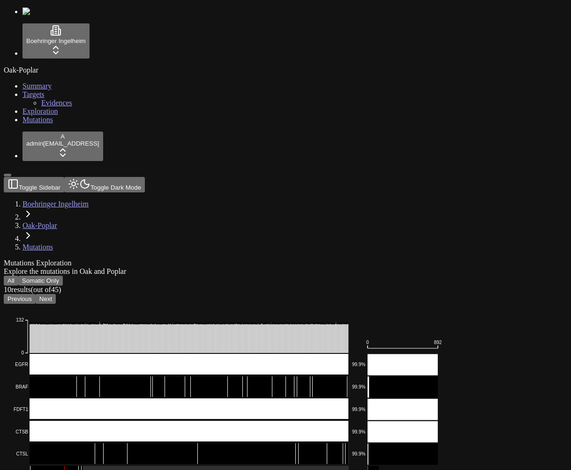
click at [36, 294] on button "Previous" at bounding box center [20, 299] width 32 height 10
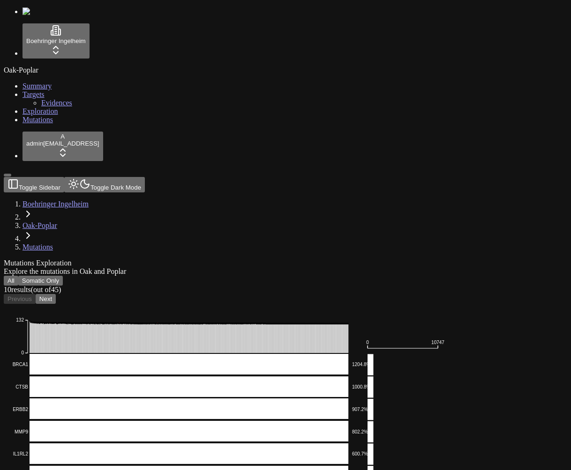
click at [56, 294] on button "Next" at bounding box center [46, 299] width 20 height 10
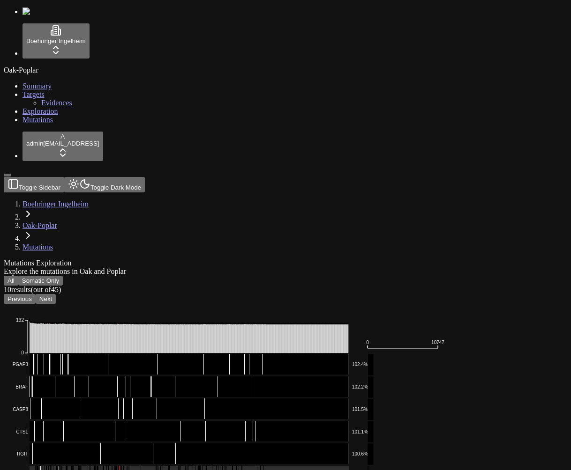
click at [56, 294] on button "Next" at bounding box center [46, 299] width 20 height 10
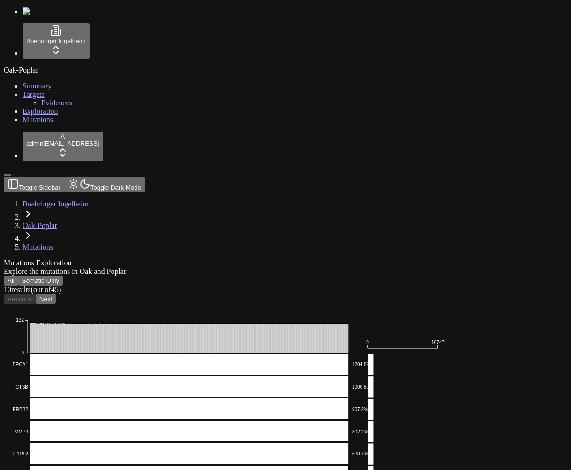
click at [56, 294] on button "Next" at bounding box center [46, 299] width 20 height 10
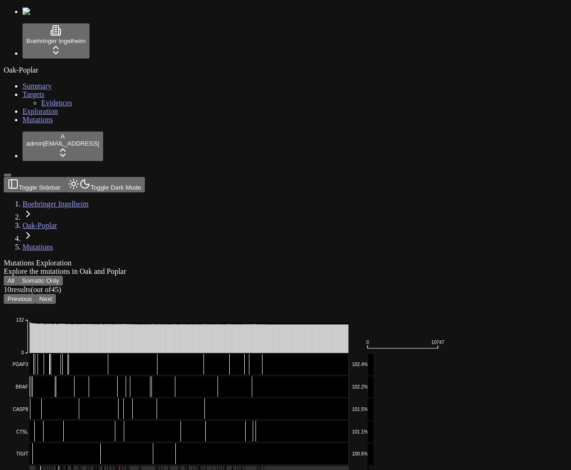
click at [56, 294] on button "Next" at bounding box center [46, 299] width 20 height 10
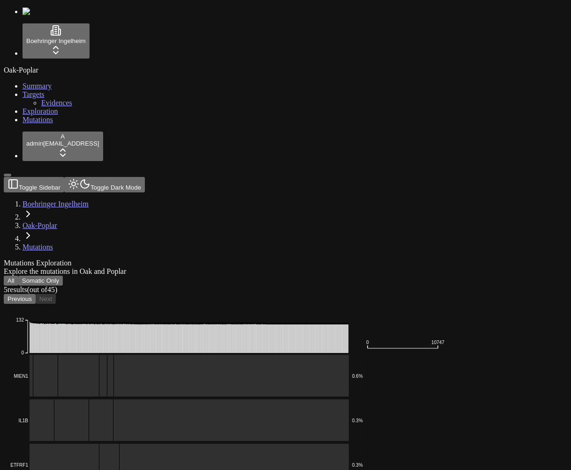
click at [36, 294] on button "Previous" at bounding box center [20, 299] width 32 height 10
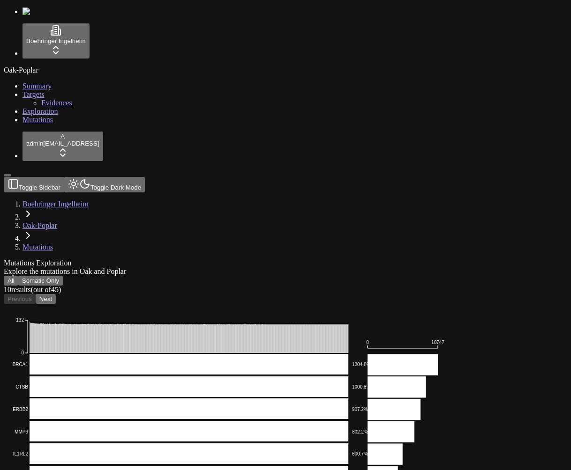
click at [56, 294] on button "Next" at bounding box center [46, 299] width 20 height 10
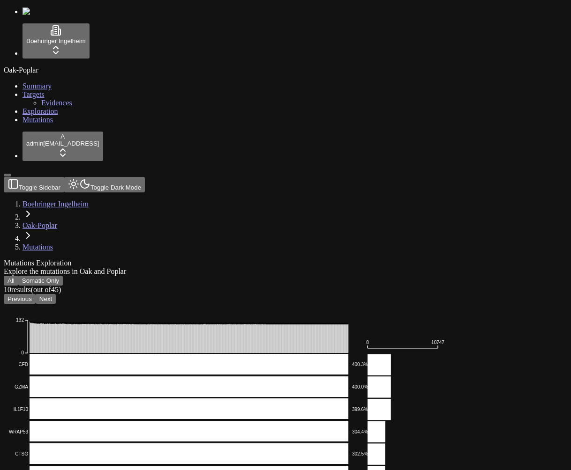
click at [56, 294] on button "Next" at bounding box center [46, 299] width 20 height 10
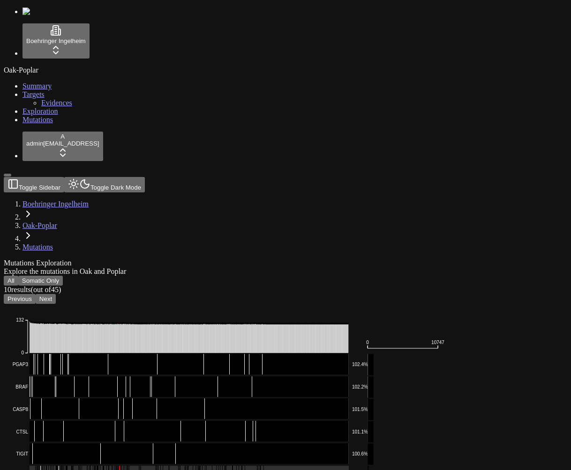
click at [361, 276] on div "All Somatic Only 10 result s (out of 45 ) Previous Next Multi_Hit Splice_Site M…" at bounding box center [240, 457] width 473 height 362
click at [271, 304] on icon "Multi_Hit Splice_Site Missense_Mutation Frame_Shift_Del Translation_Start_Site …" at bounding box center [232, 470] width 457 height 332
click at [36, 294] on button "Previous" at bounding box center [20, 299] width 32 height 10
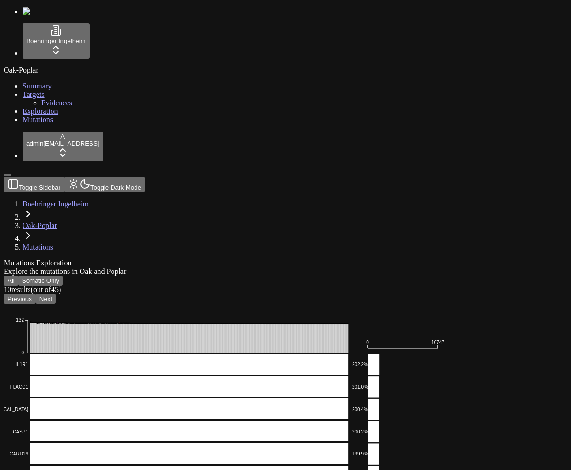
click at [36, 294] on button "Previous" at bounding box center [20, 299] width 32 height 10
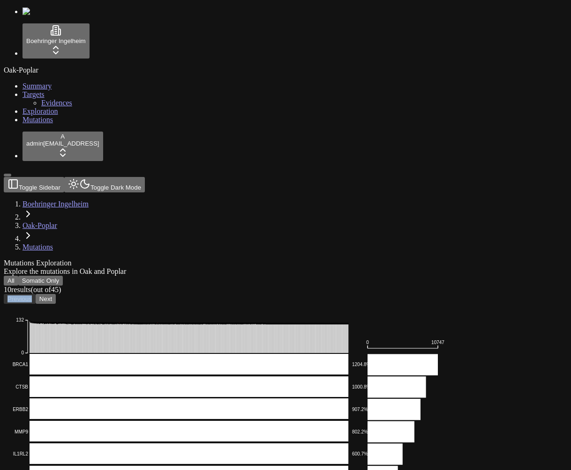
click at [285, 294] on div "Previous Next" at bounding box center [240, 299] width 473 height 10
click at [63, 276] on button "Somatic Only" at bounding box center [40, 281] width 45 height 10
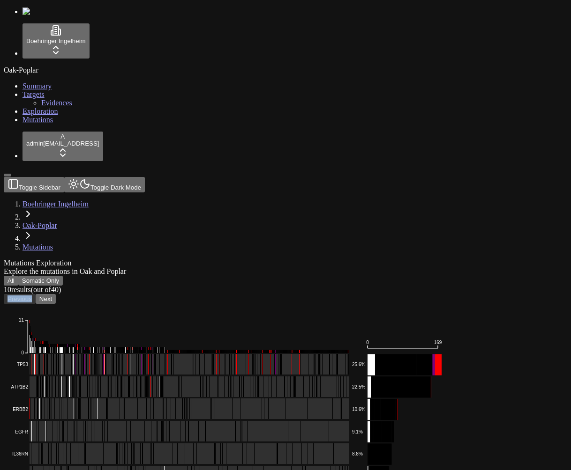
drag, startPoint x: 116, startPoint y: 105, endPoint x: 127, endPoint y: 108, distance: 11.0
click at [18, 276] on button "All" at bounding box center [11, 281] width 15 height 10
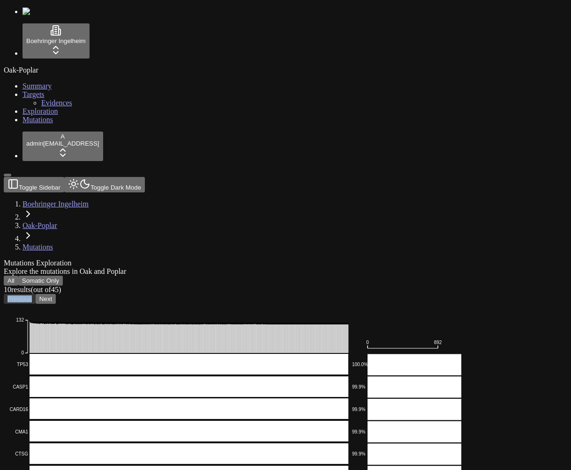
click at [56, 294] on button "Next" at bounding box center [46, 299] width 20 height 10
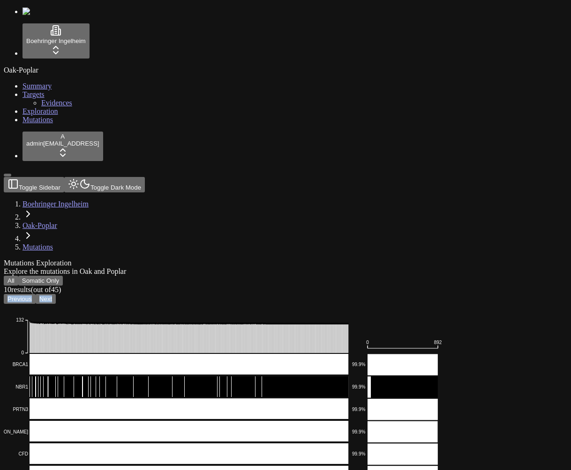
click at [56, 294] on button "Next" at bounding box center [46, 299] width 20 height 10
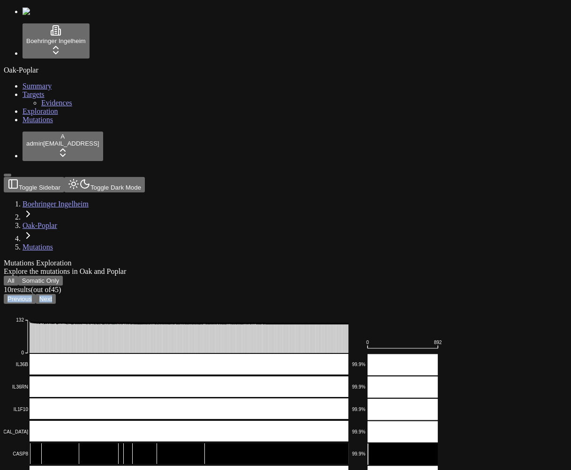
click at [56, 294] on button "Next" at bounding box center [46, 299] width 20 height 10
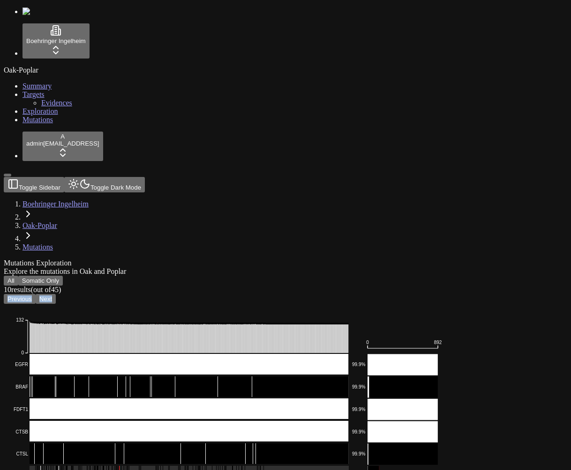
click at [36, 294] on button "Previous" at bounding box center [20, 299] width 32 height 10
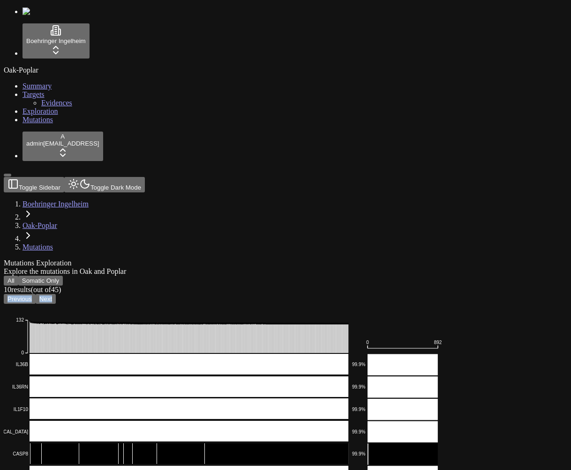
click at [56, 294] on button "Next" at bounding box center [46, 299] width 20 height 10
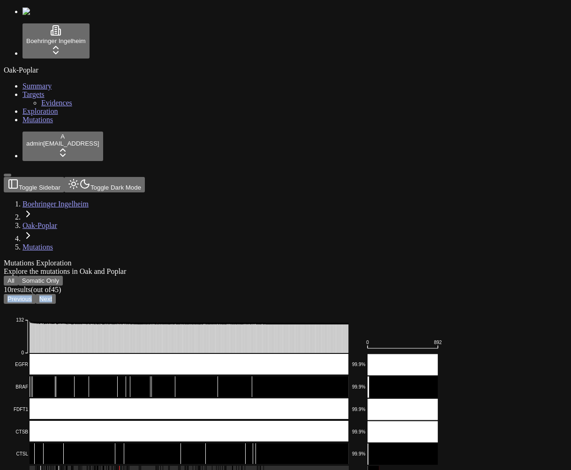
click at [56, 294] on button "Next" at bounding box center [46, 299] width 20 height 10
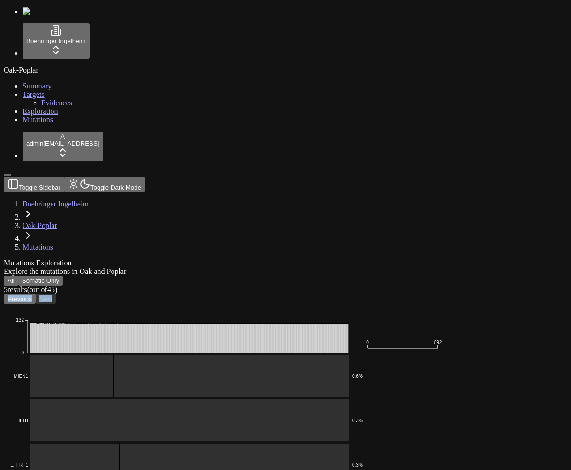
click at [36, 294] on button "Previous" at bounding box center [20, 299] width 32 height 10
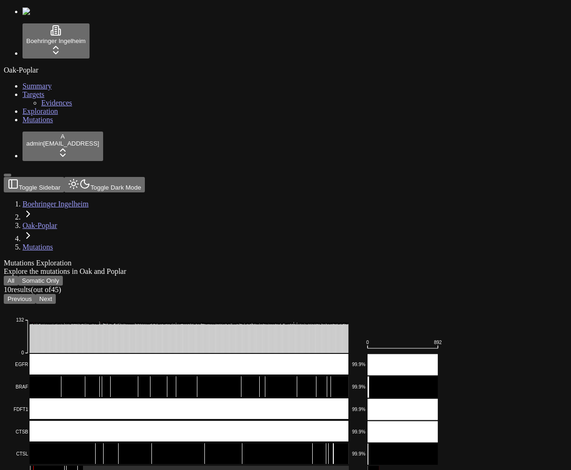
click at [278, 304] on icon "Multi_Hit Splice_Site Missense_Mutation Frame_Shift_Del Translation_Start_Site …" at bounding box center [232, 470] width 457 height 332
click at [36, 294] on button "Previous" at bounding box center [20, 299] width 32 height 10
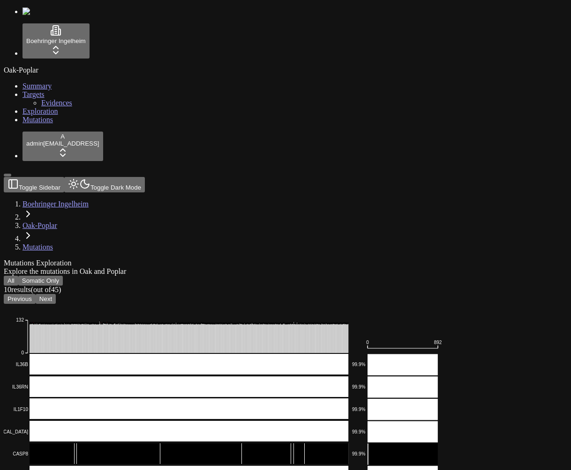
click at [56, 294] on button "Next" at bounding box center [46, 299] width 20 height 10
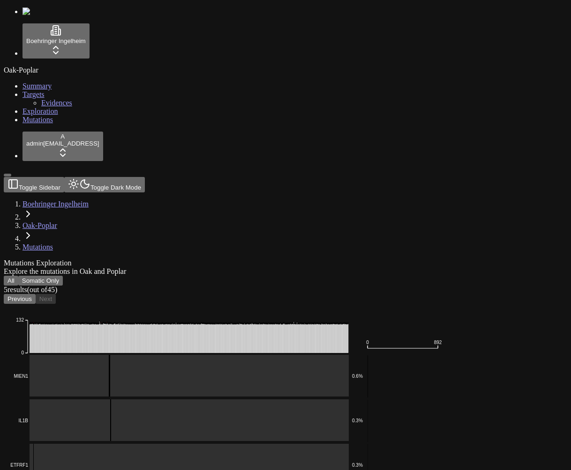
click at [36, 294] on button "Previous" at bounding box center [20, 299] width 32 height 10
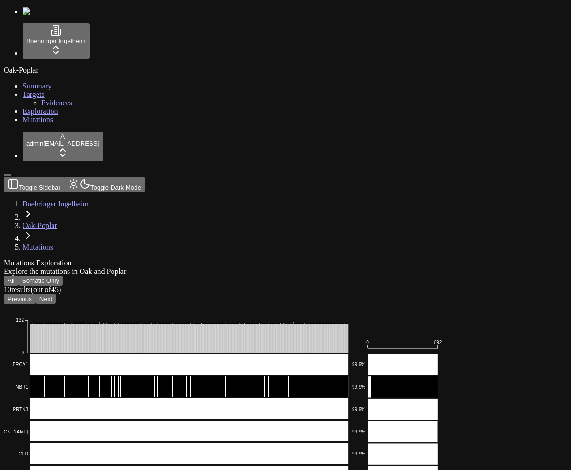
click at [36, 294] on button "Previous" at bounding box center [20, 299] width 32 height 10
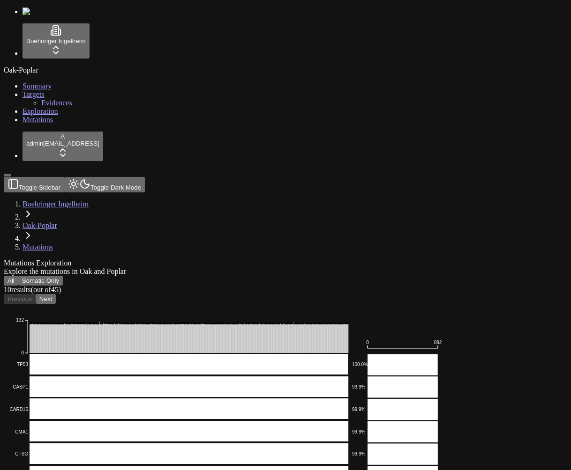
click at [265, 294] on div "Previous Next" at bounding box center [240, 299] width 473 height 10
click at [56, 294] on button "Next" at bounding box center [46, 299] width 20 height 10
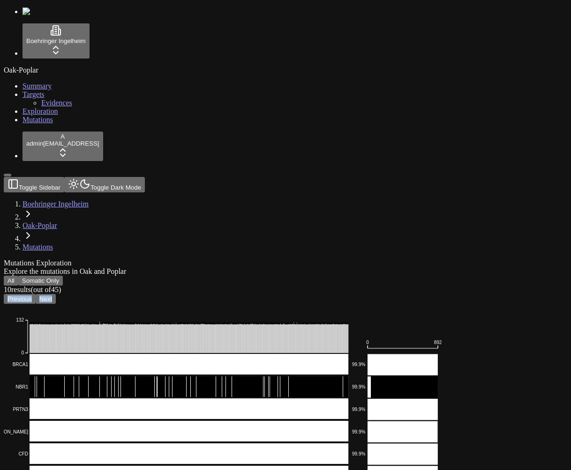
click at [56, 294] on button "Next" at bounding box center [46, 299] width 20 height 10
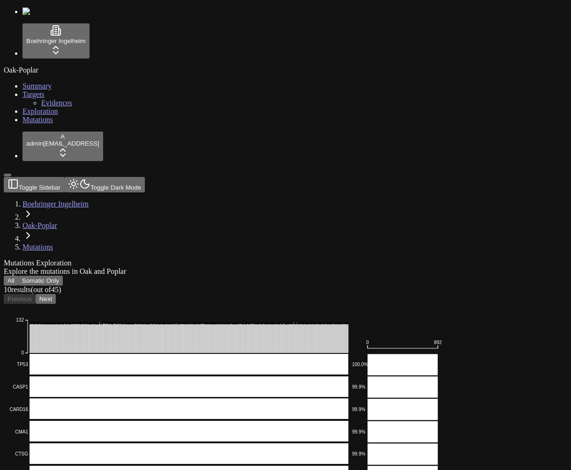
click at [282, 259] on div "Mutations Exploration Explore the mutations in Oak and Poplar" at bounding box center [240, 267] width 473 height 17
click at [56, 294] on button "Next" at bounding box center [46, 299] width 20 height 10
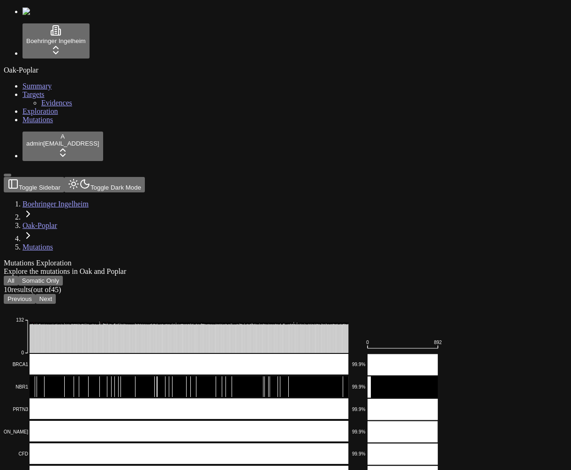
click at [56, 294] on button "Next" at bounding box center [46, 299] width 20 height 10
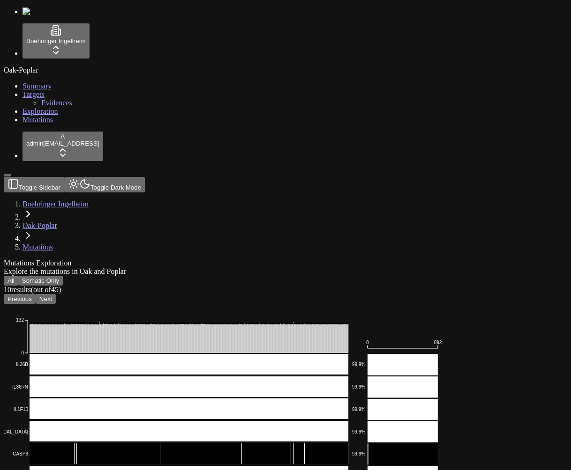
click at [56, 294] on button "Next" at bounding box center [46, 299] width 20 height 10
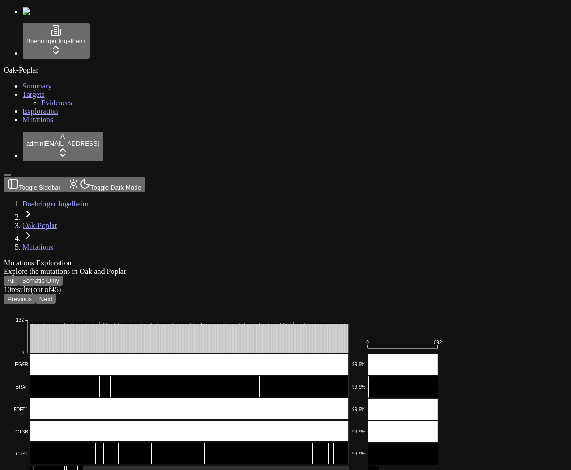
click at [63, 276] on button "Somatic Only" at bounding box center [40, 281] width 45 height 10
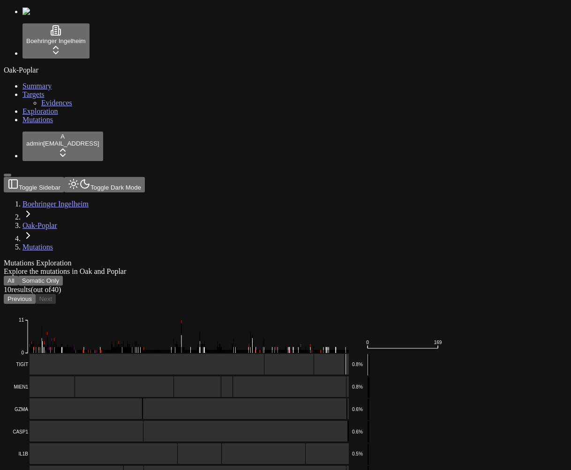
click at [36, 294] on button "Previous" at bounding box center [20, 299] width 32 height 10
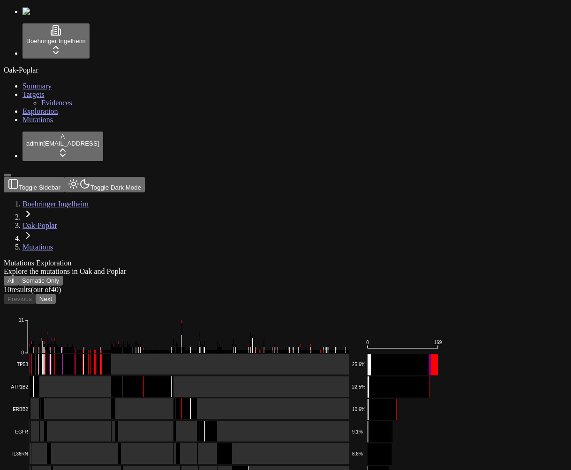
click at [56, 294] on button "Next" at bounding box center [46, 299] width 20 height 10
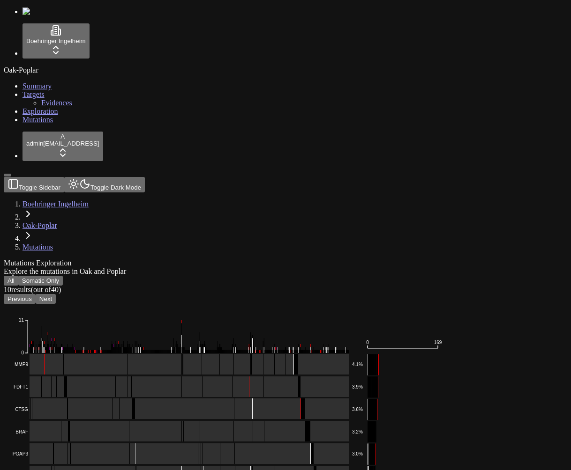
click at [36, 294] on button "Previous" at bounding box center [20, 299] width 32 height 10
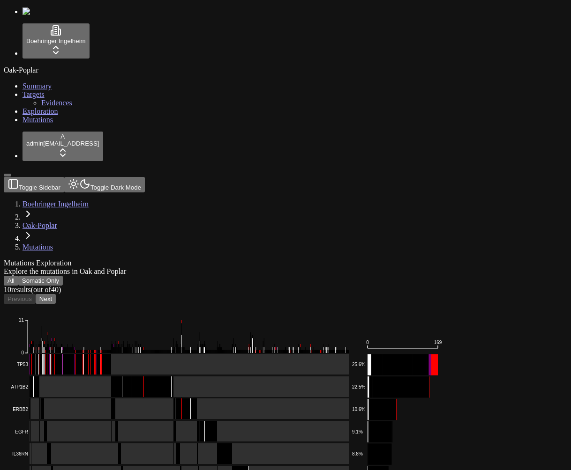
click at [56, 294] on button "Next" at bounding box center [46, 299] width 20 height 10
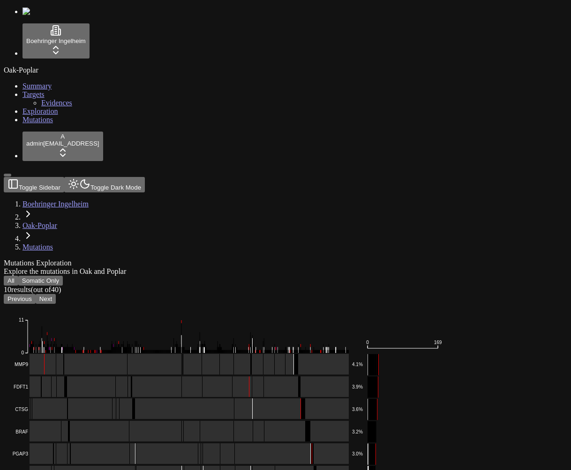
click at [36, 294] on button "Previous" at bounding box center [20, 299] width 32 height 10
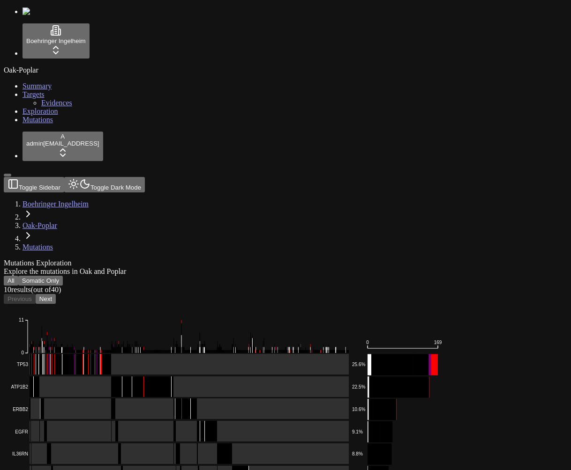
click at [326, 259] on div "Mutations Exploration" at bounding box center [240, 263] width 473 height 8
click at [270, 259] on div "Mutations Exploration Explore the mutations in Oak and Poplar All Somatic Only …" at bounding box center [240, 448] width 473 height 379
click at [477, 259] on div "Mutations Exploration" at bounding box center [240, 263] width 473 height 8
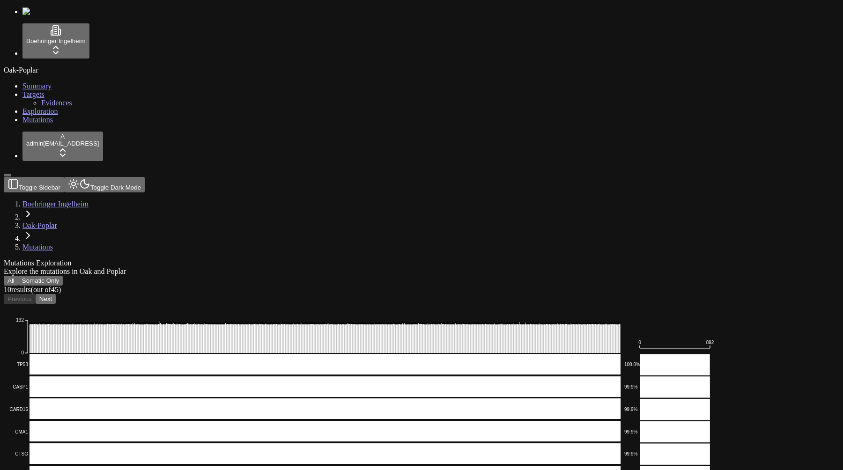
click at [56, 294] on button "Next" at bounding box center [46, 299] width 20 height 10
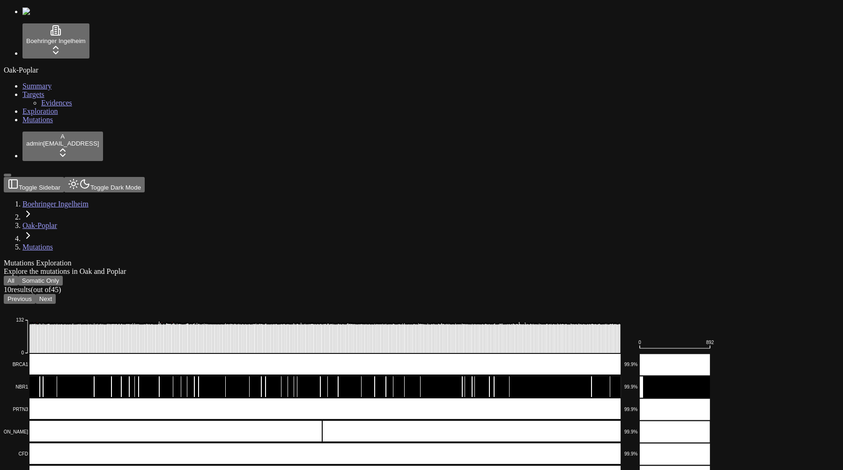
click at [56, 294] on button "Next" at bounding box center [46, 299] width 20 height 10
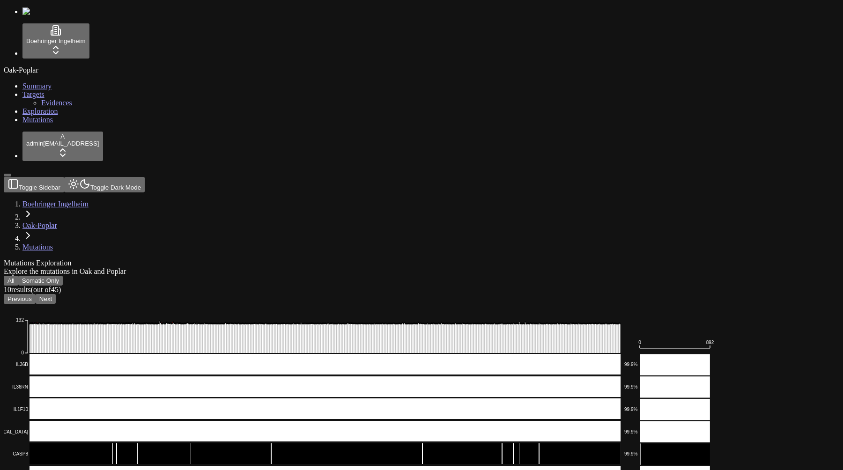
click at [56, 294] on button "Next" at bounding box center [46, 299] width 20 height 10
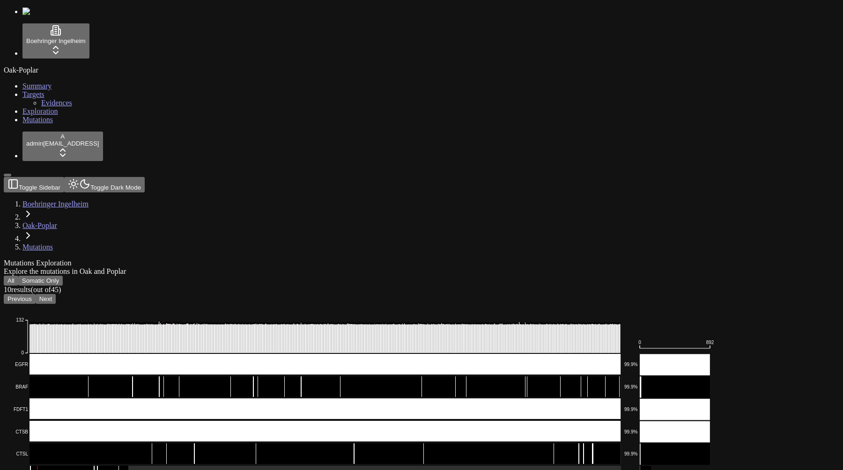
click at [63, 276] on button "Somatic Only" at bounding box center [40, 281] width 45 height 10
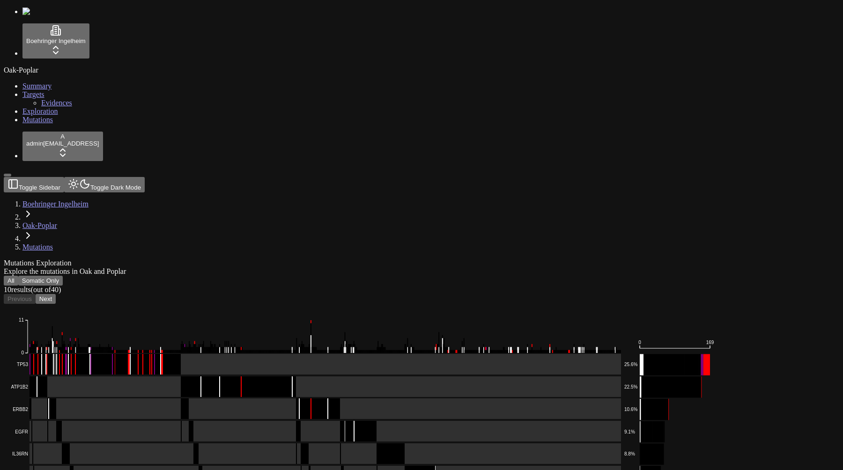
click at [227, 304] on icon "Multi_Hit Frame_Shift_Del Missense_Mutation Splice_Site In_Frame_Del Translatio…" at bounding box center [369, 470] width 730 height 332
click at [56, 294] on button "Next" at bounding box center [46, 299] width 20 height 10
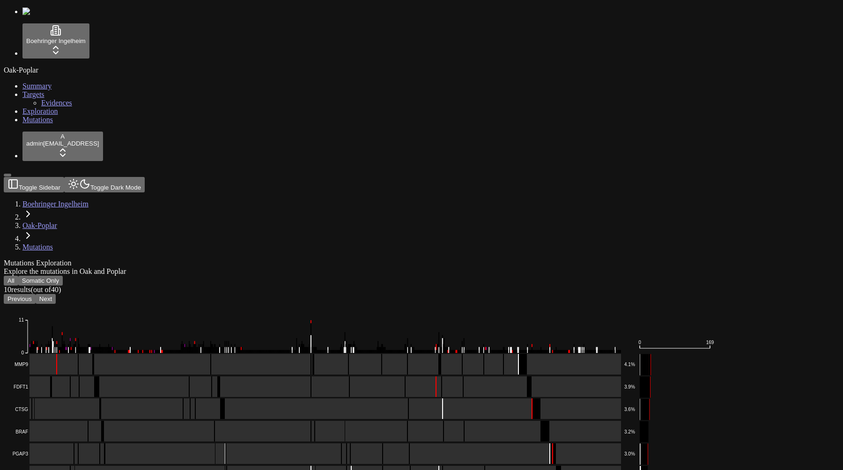
click at [56, 294] on button "Next" at bounding box center [46, 299] width 20 height 10
click at [305, 294] on div "Previous Next" at bounding box center [377, 299] width 746 height 10
click at [36, 294] on button "Previous" at bounding box center [20, 299] width 32 height 10
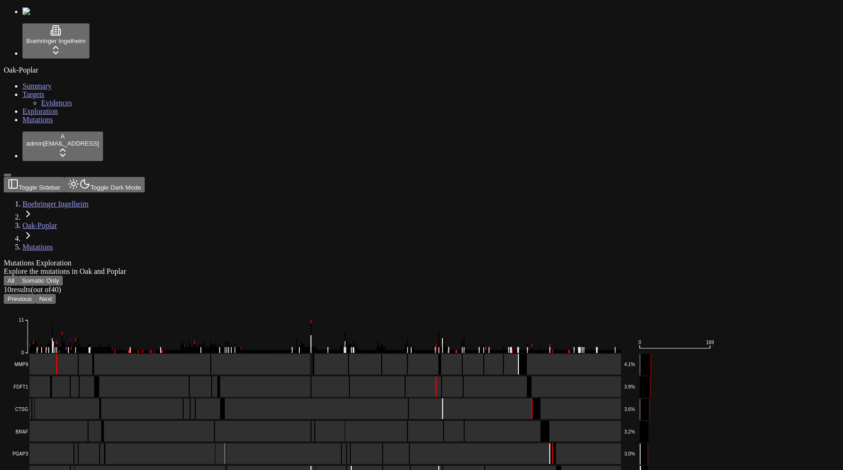
click at [36, 294] on button "Previous" at bounding box center [20, 299] width 32 height 10
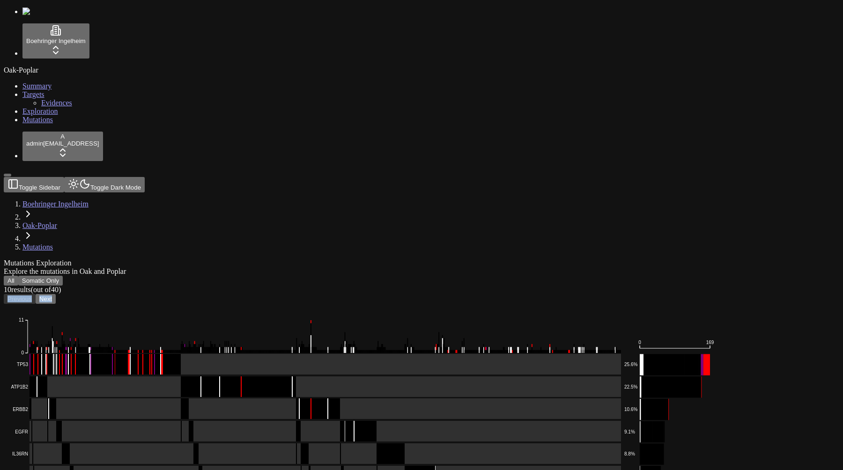
click at [283, 294] on div "Previous Next" at bounding box center [377, 299] width 746 height 10
click at [188, 354] on rect at bounding box center [314, 364] width 613 height 21
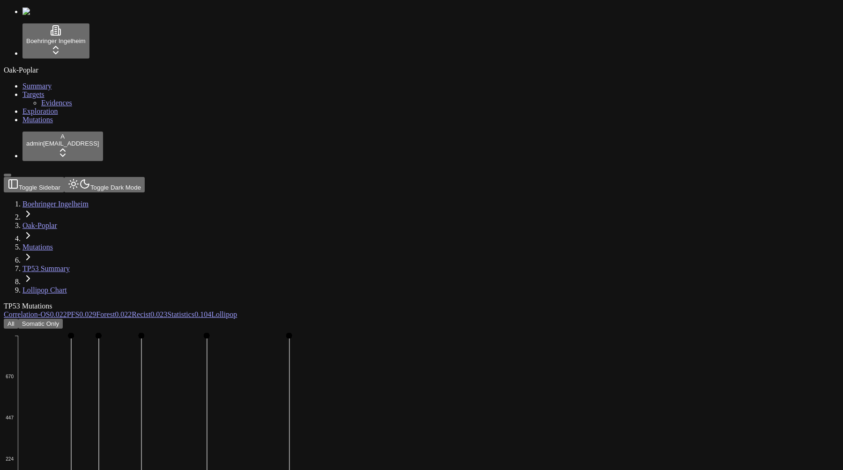
click at [40, 311] on span "-" at bounding box center [39, 315] width 2 height 8
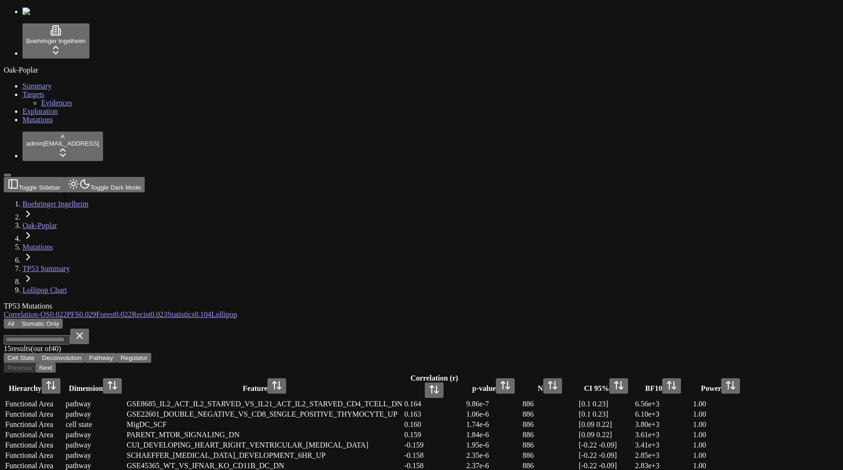
click at [63, 319] on button "Somatic Only" at bounding box center [40, 324] width 45 height 10
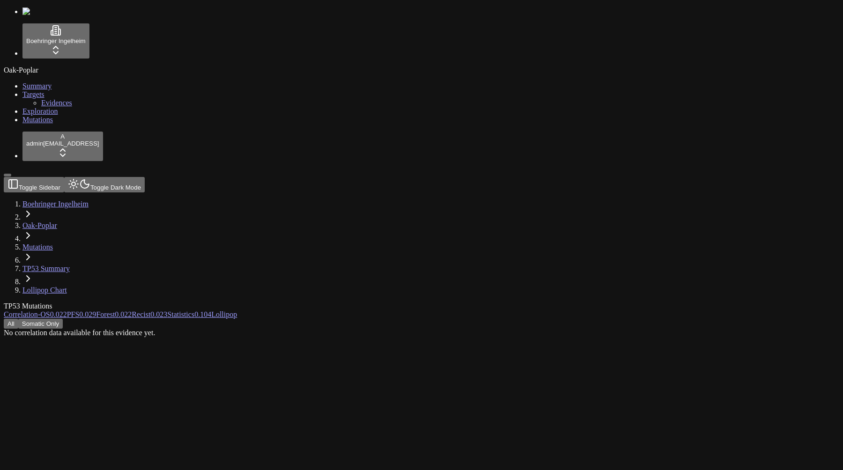
click at [291, 319] on div "All Somatic Only" at bounding box center [377, 324] width 746 height 10
click at [18, 319] on button "All" at bounding box center [11, 324] width 15 height 10
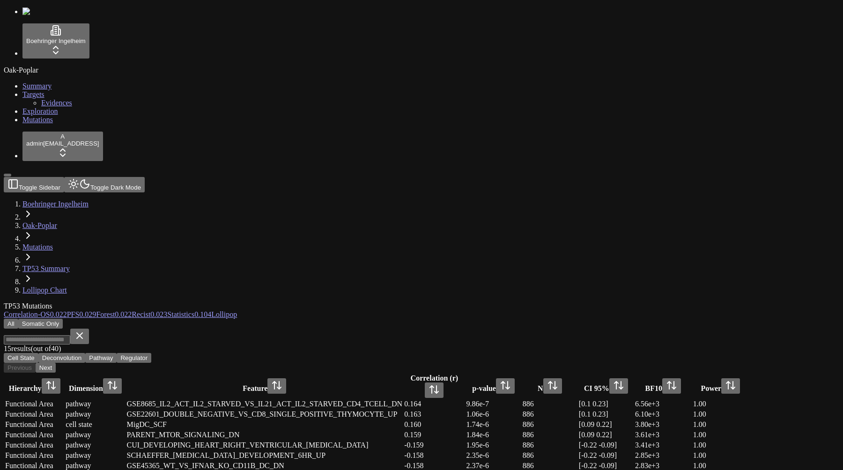
click at [63, 319] on button "Somatic Only" at bounding box center [40, 324] width 45 height 10
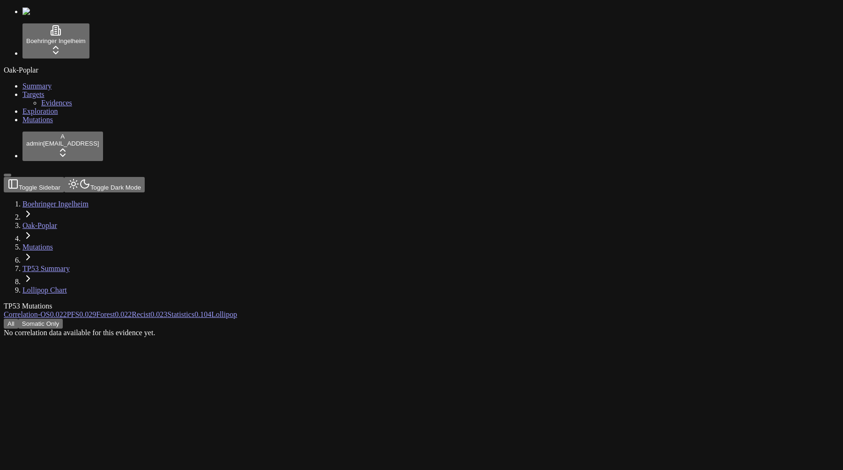
click at [18, 319] on button "All" at bounding box center [11, 324] width 15 height 10
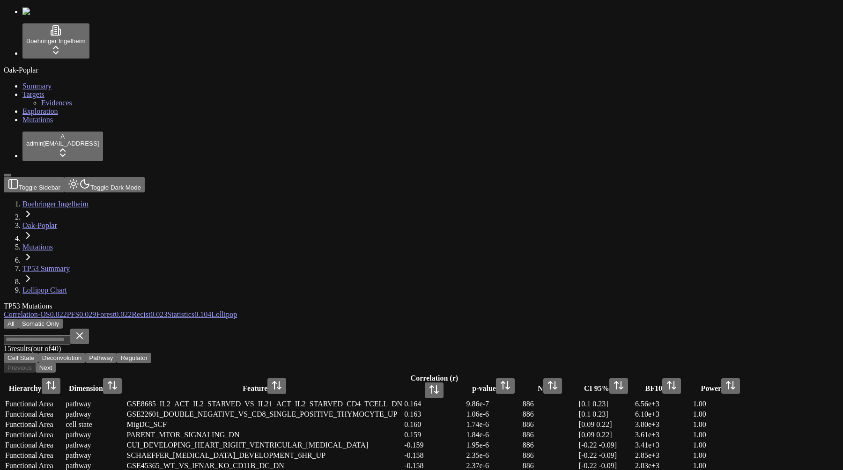
click at [211, 311] on link "Statistics 0.104" at bounding box center [189, 315] width 44 height 8
click at [63, 319] on button "Somatic Only" at bounding box center [40, 324] width 45 height 10
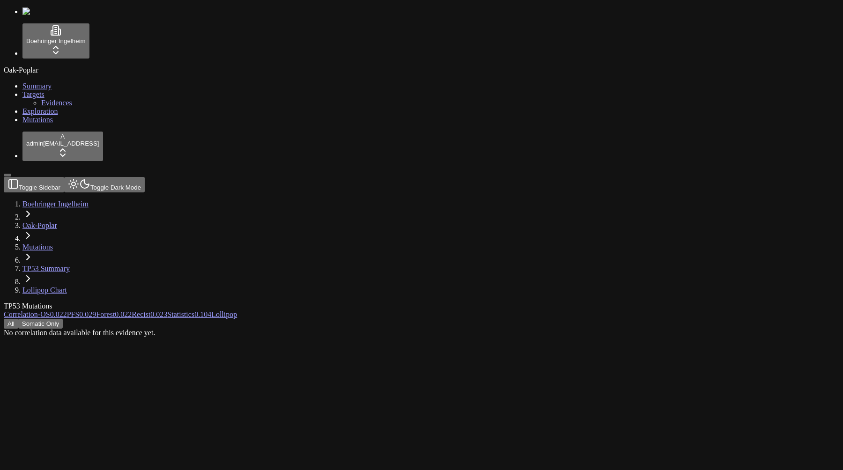
click at [18, 319] on button "All" at bounding box center [11, 324] width 15 height 10
